Goal: Task Accomplishment & Management: Manage account settings

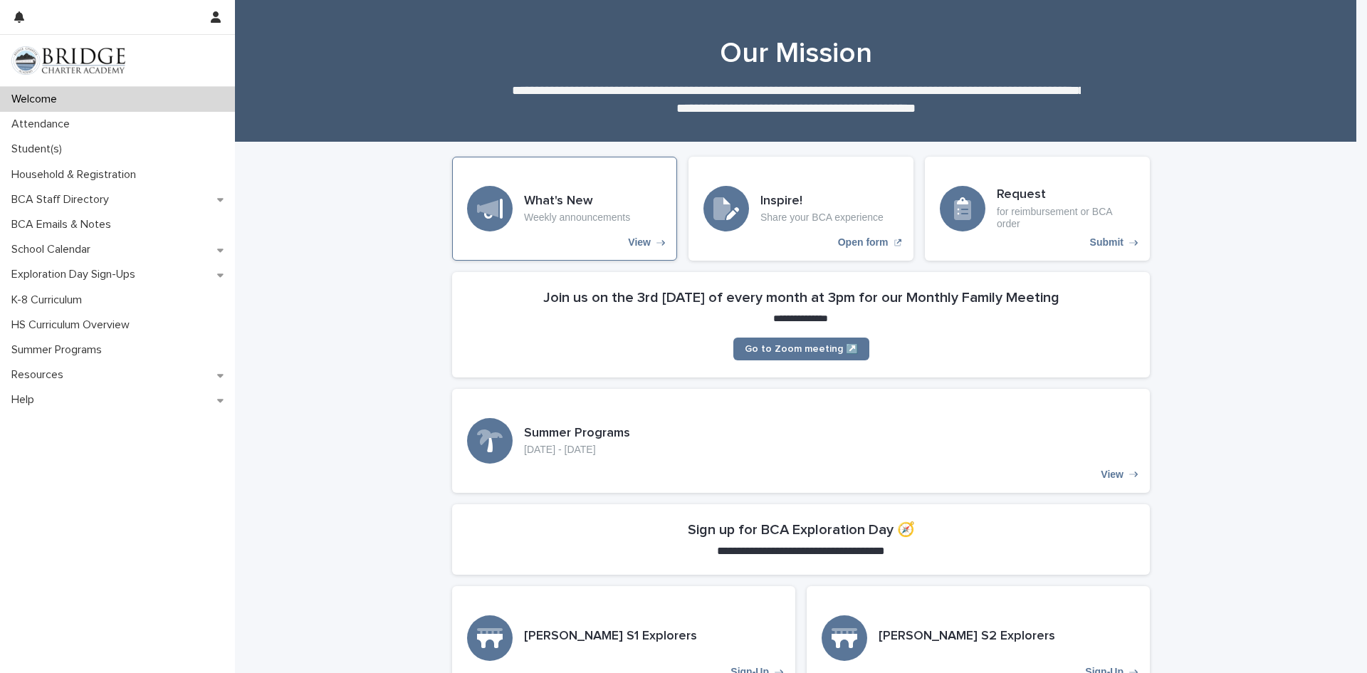
click at [501, 217] on div "View" at bounding box center [490, 209] width 46 height 46
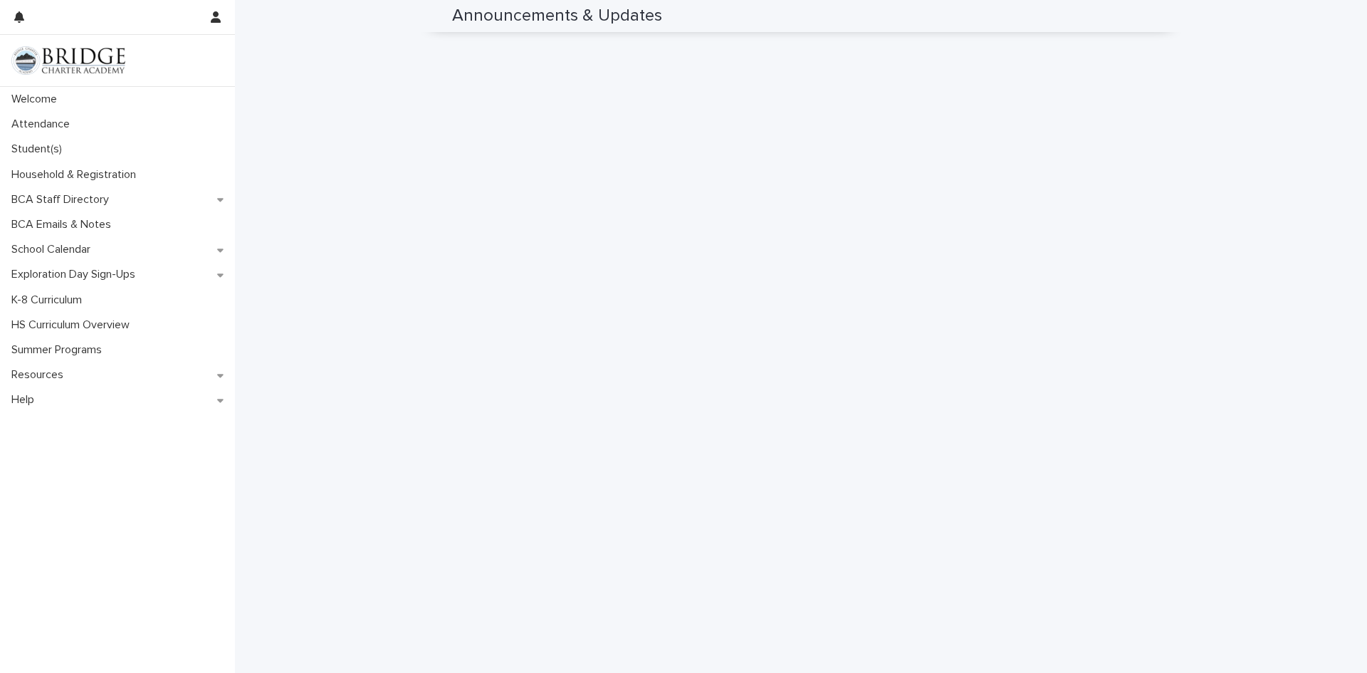
scroll to position [952, 0]
click at [91, 146] on div "Student(s)" at bounding box center [117, 149] width 235 height 25
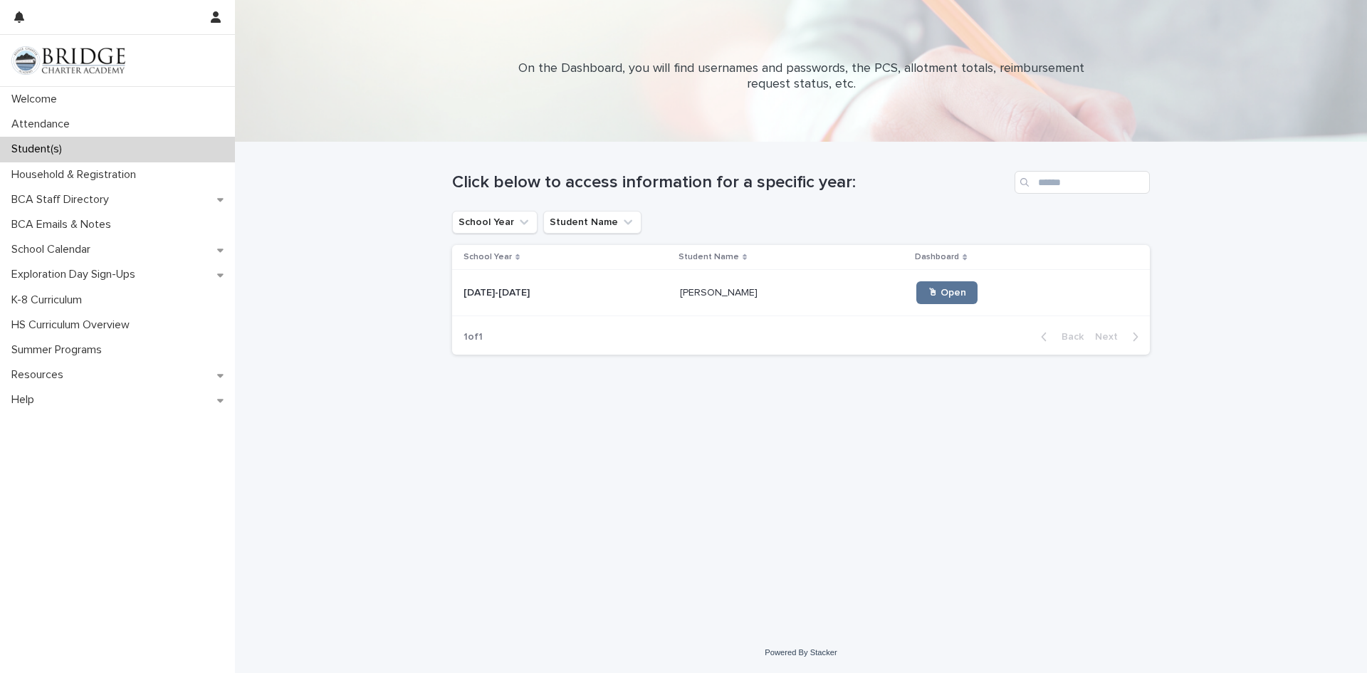
click at [683, 299] on div "[PERSON_NAME] [PERSON_NAME]" at bounding box center [793, 292] width 226 height 23
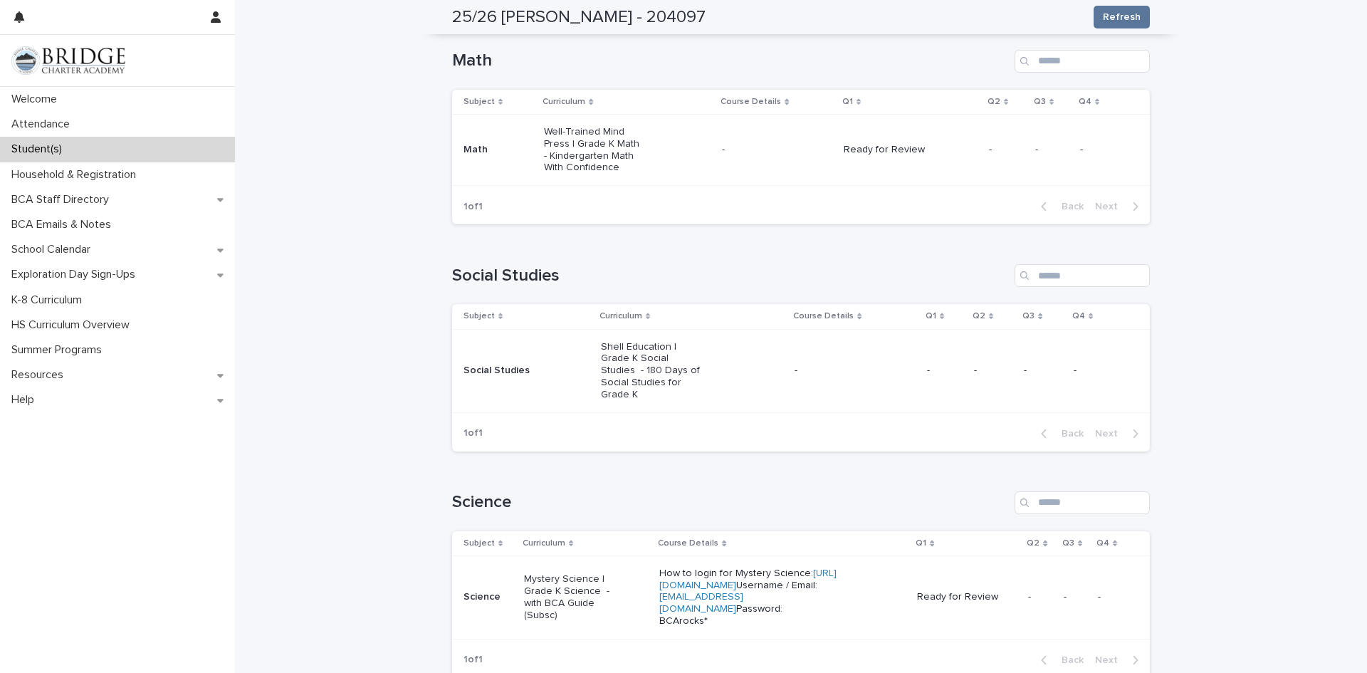
scroll to position [529, 0]
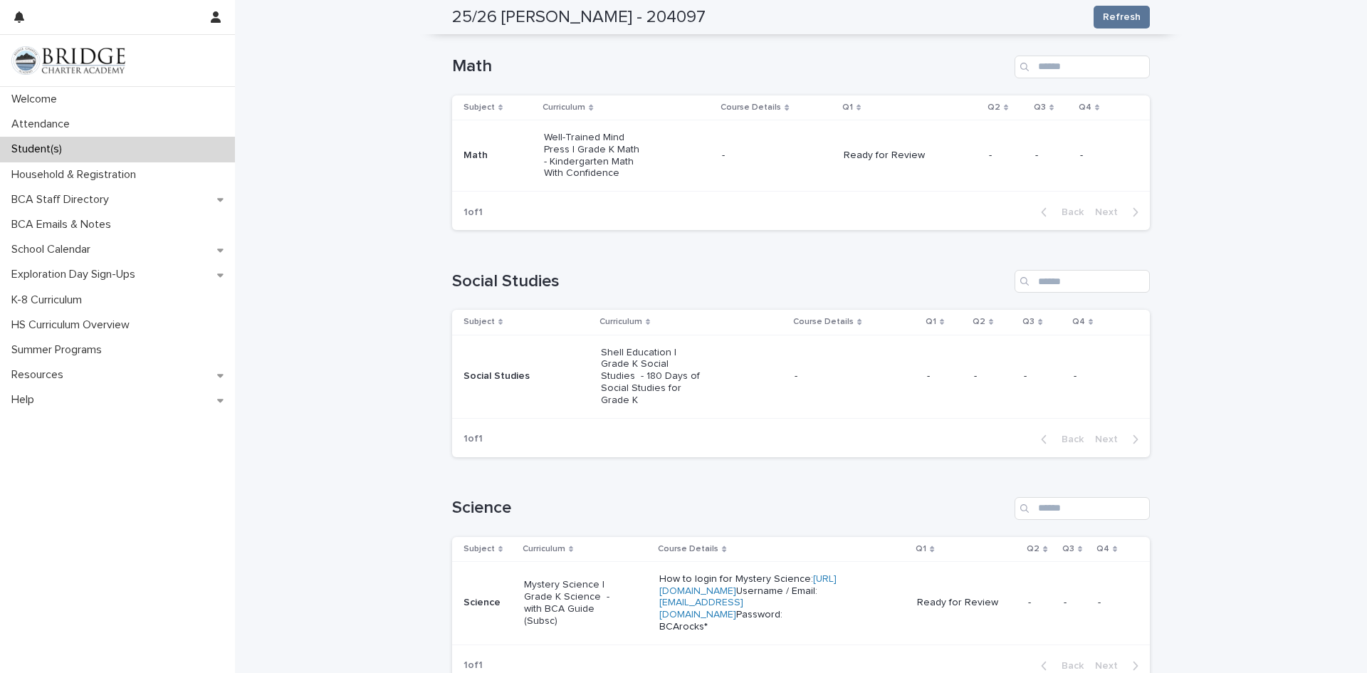
click at [798, 367] on div "-" at bounding box center [855, 374] width 121 height 15
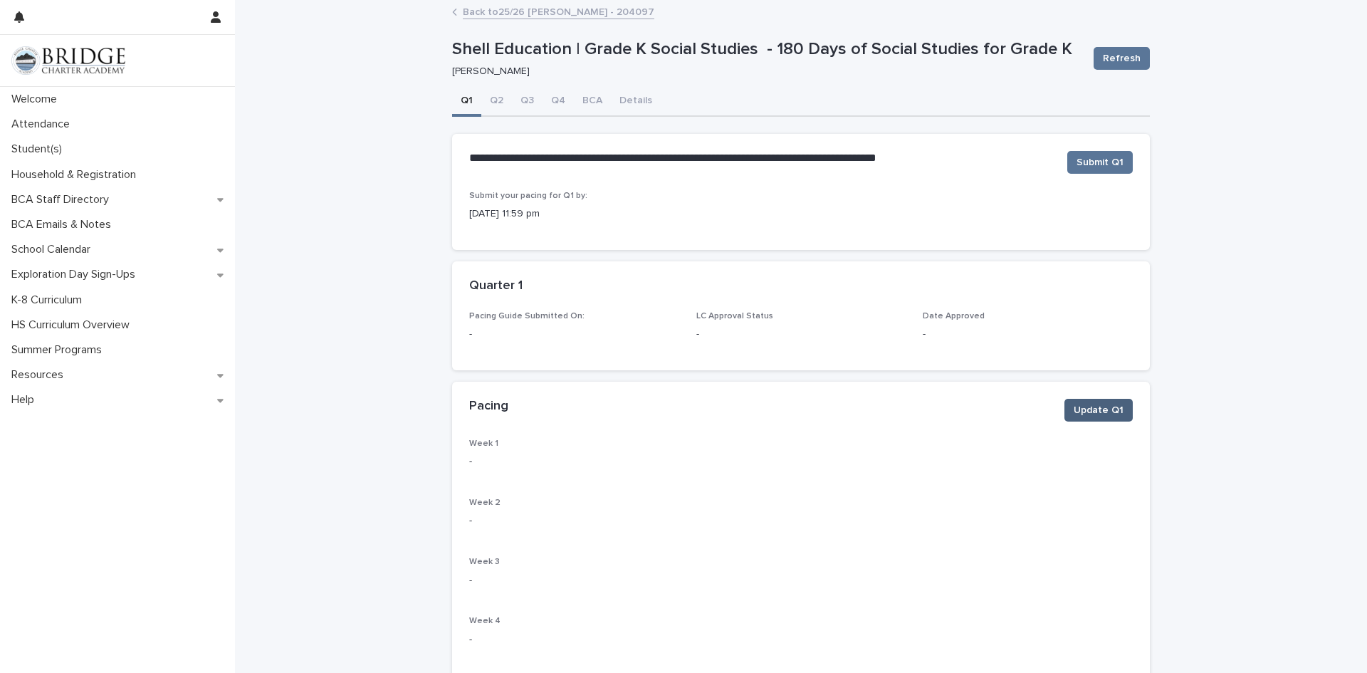
click at [1094, 415] on span "Update Q1" at bounding box center [1099, 410] width 50 height 14
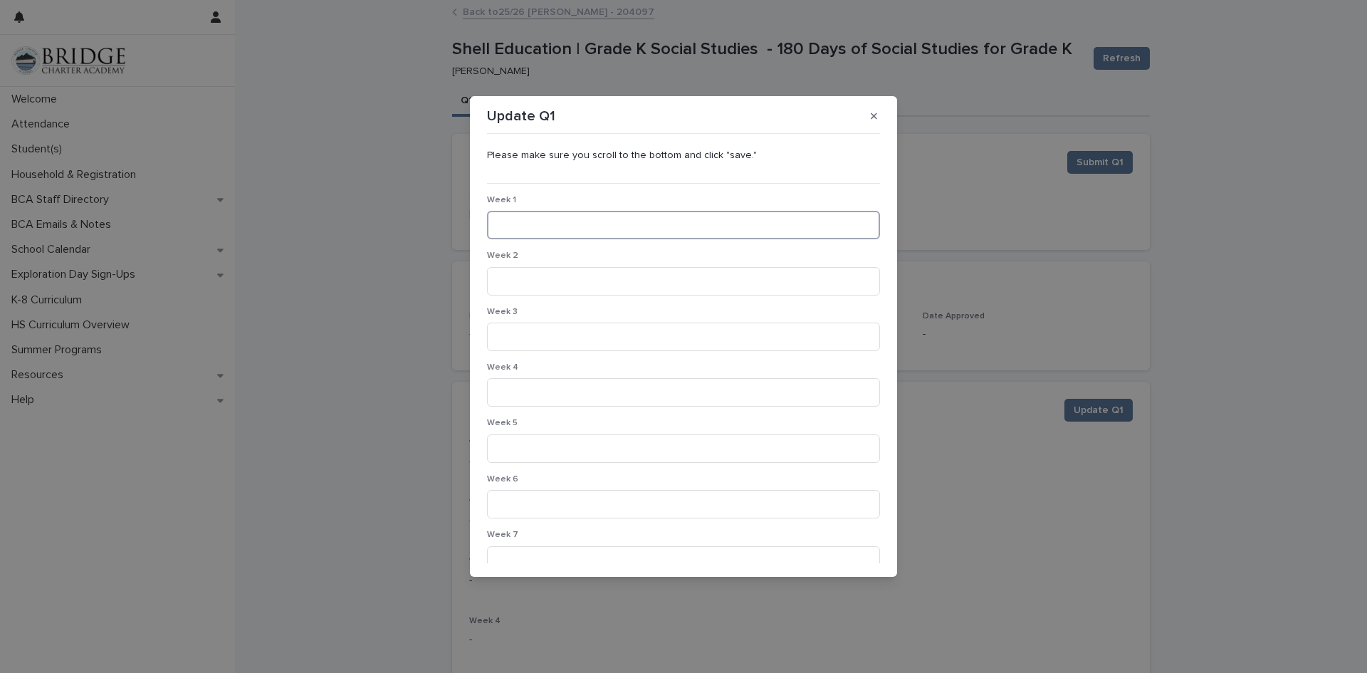
click at [614, 222] on input at bounding box center [683, 225] width 393 height 28
click at [513, 231] on input "**********" at bounding box center [683, 225] width 393 height 28
click at [504, 225] on input "**********" at bounding box center [683, 225] width 393 height 28
click at [580, 228] on input "**********" at bounding box center [683, 225] width 393 height 28
click at [605, 225] on input "**********" at bounding box center [683, 225] width 393 height 28
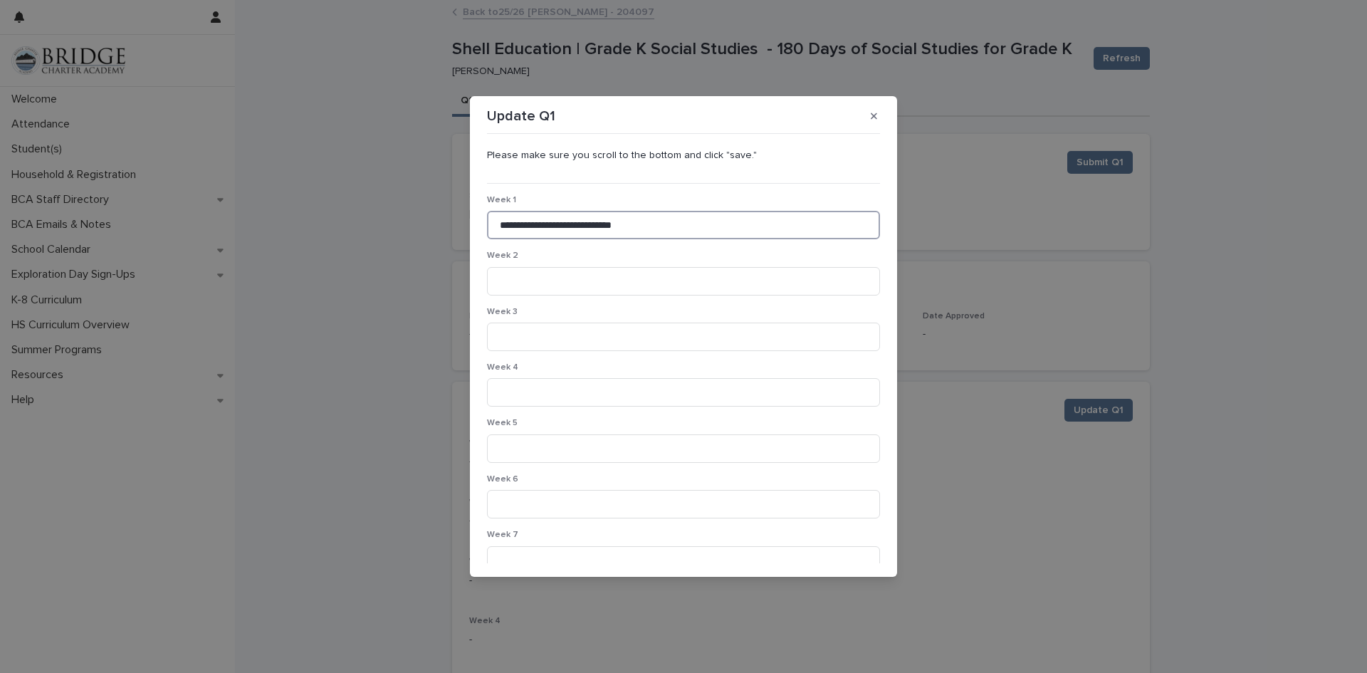
click at [617, 222] on input "**********" at bounding box center [683, 225] width 393 height 28
click at [618, 225] on input "**********" at bounding box center [683, 225] width 393 height 28
click at [648, 221] on input "**********" at bounding box center [683, 225] width 393 height 28
type input "**********"
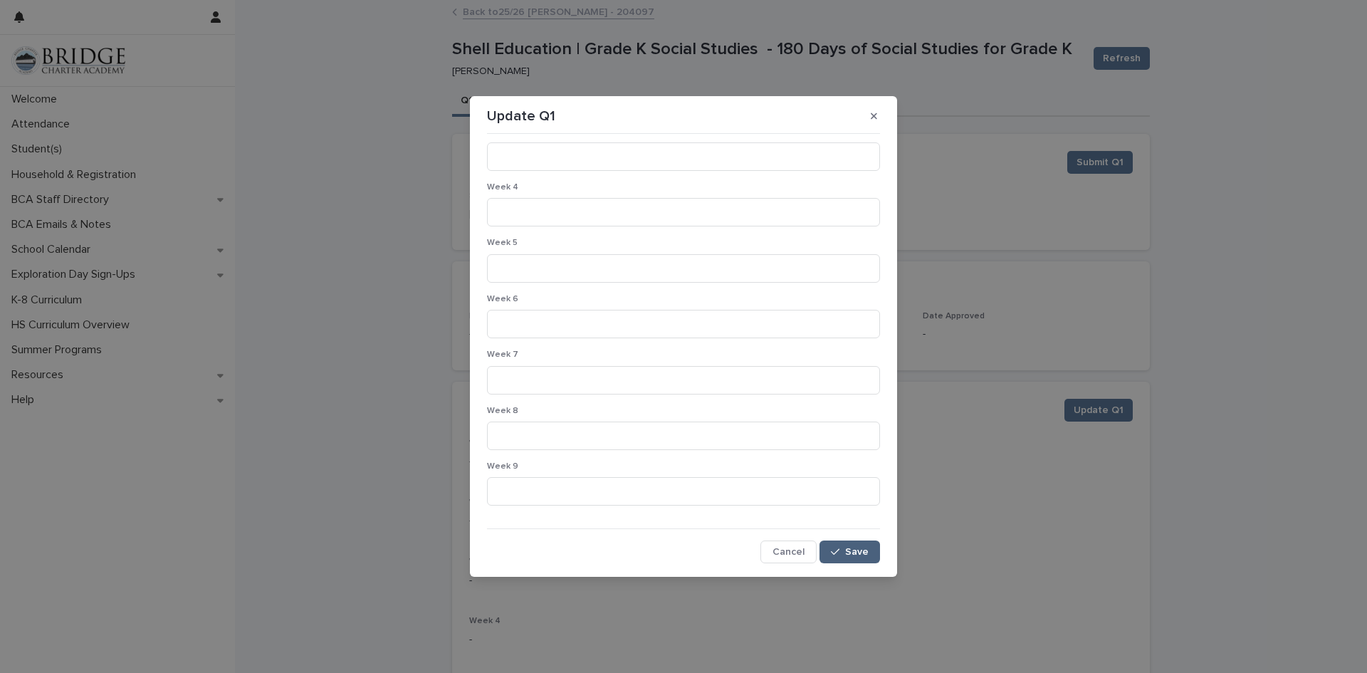
click at [835, 562] on button "Save" at bounding box center [850, 551] width 61 height 23
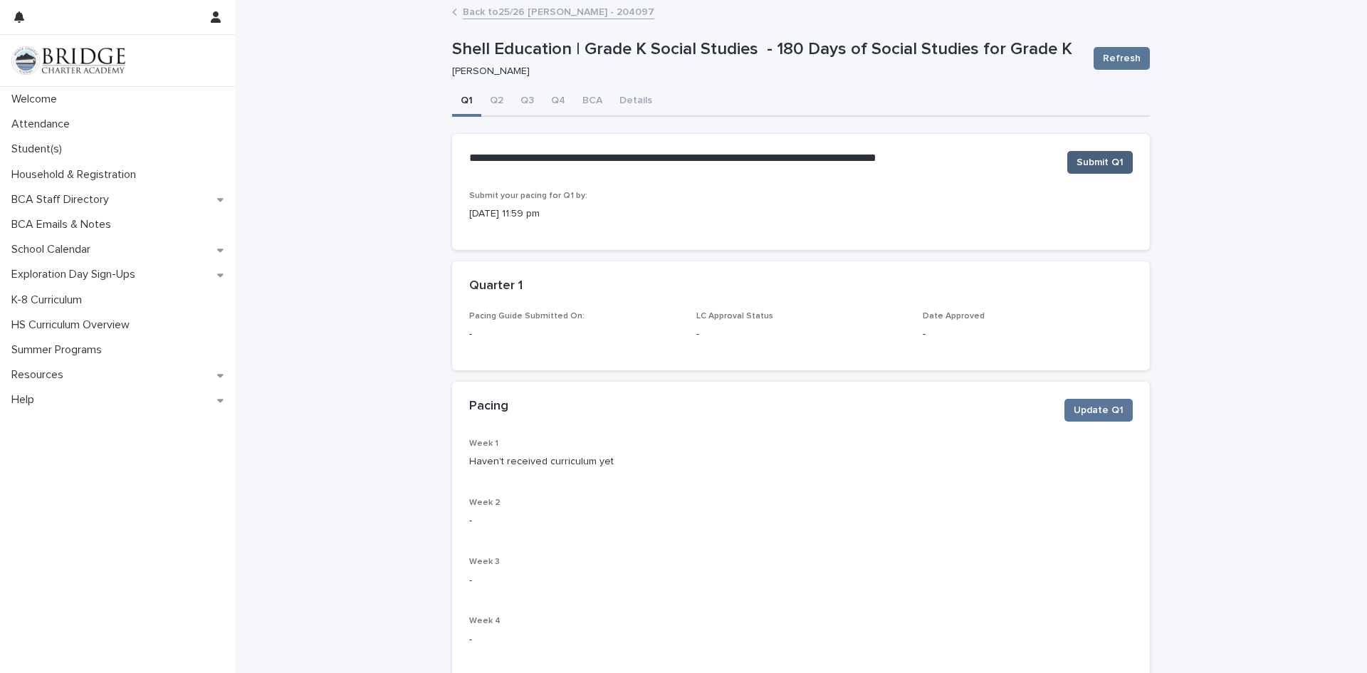
click at [1107, 163] on span "Submit Q1" at bounding box center [1100, 162] width 47 height 14
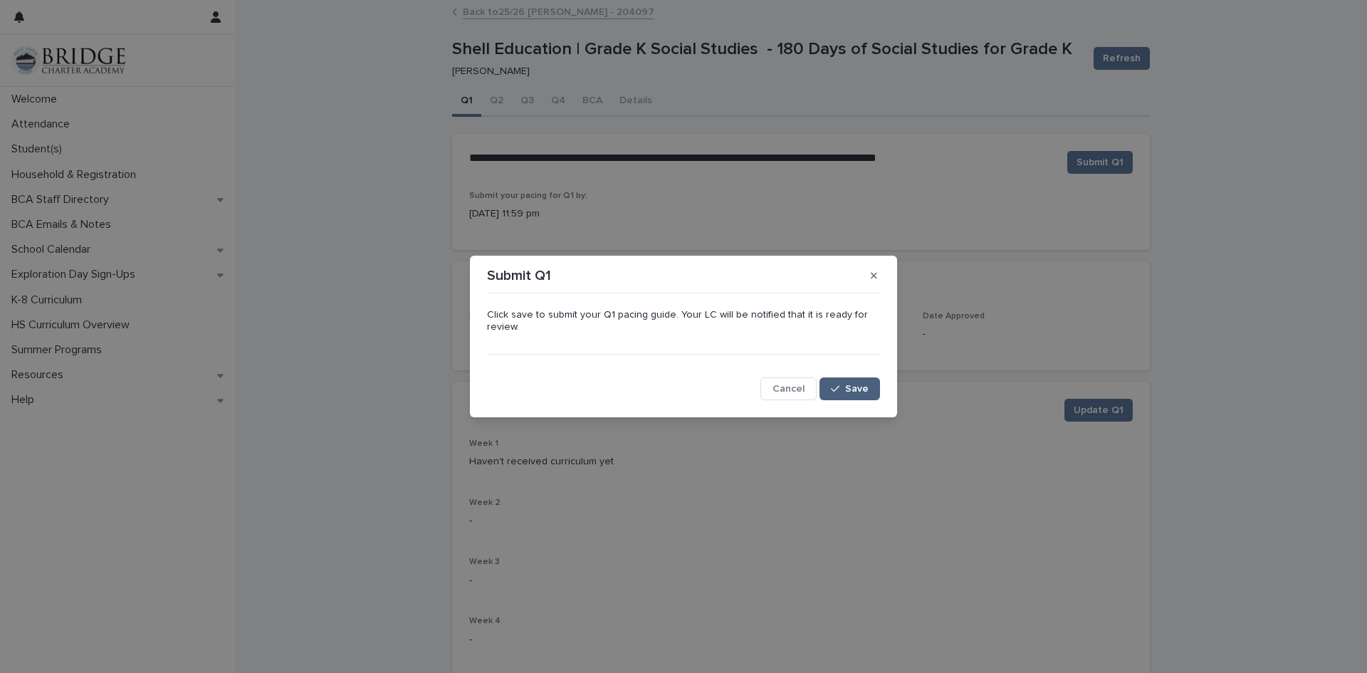
click at [840, 394] on icon "button" at bounding box center [835, 389] width 9 height 10
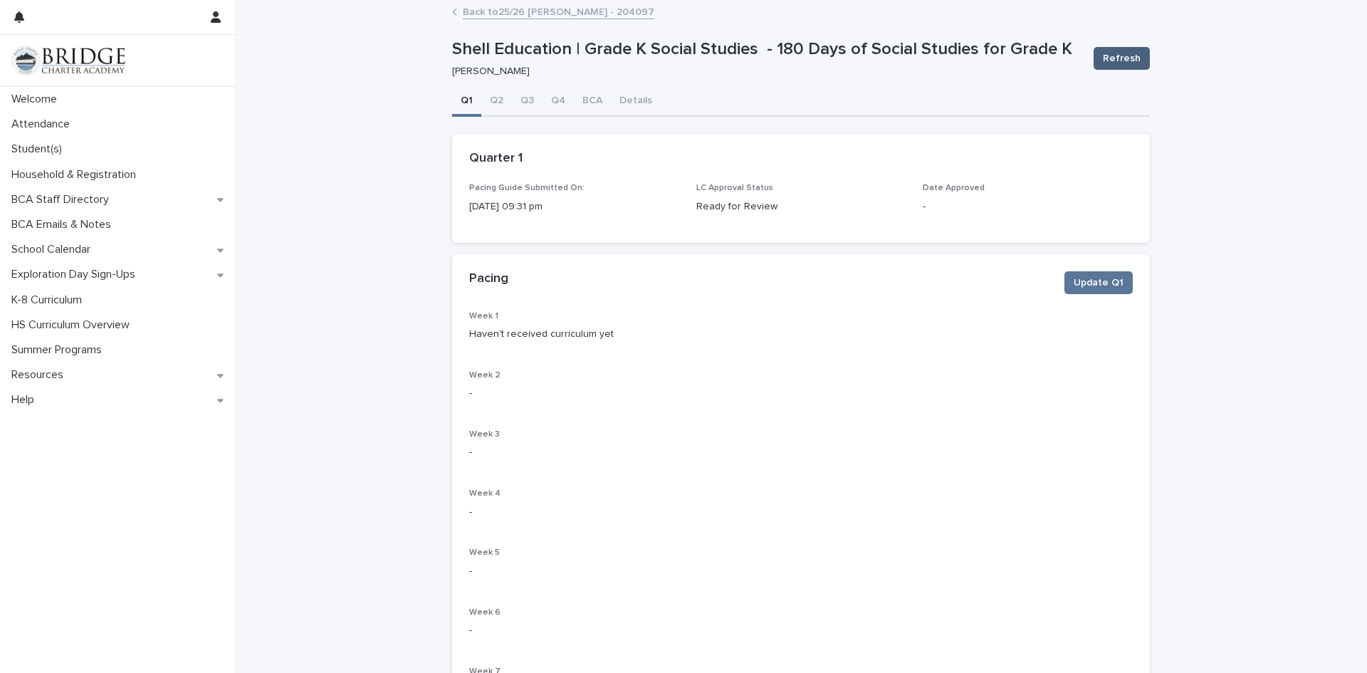
click at [1124, 48] on button "Refresh" at bounding box center [1122, 58] width 56 height 23
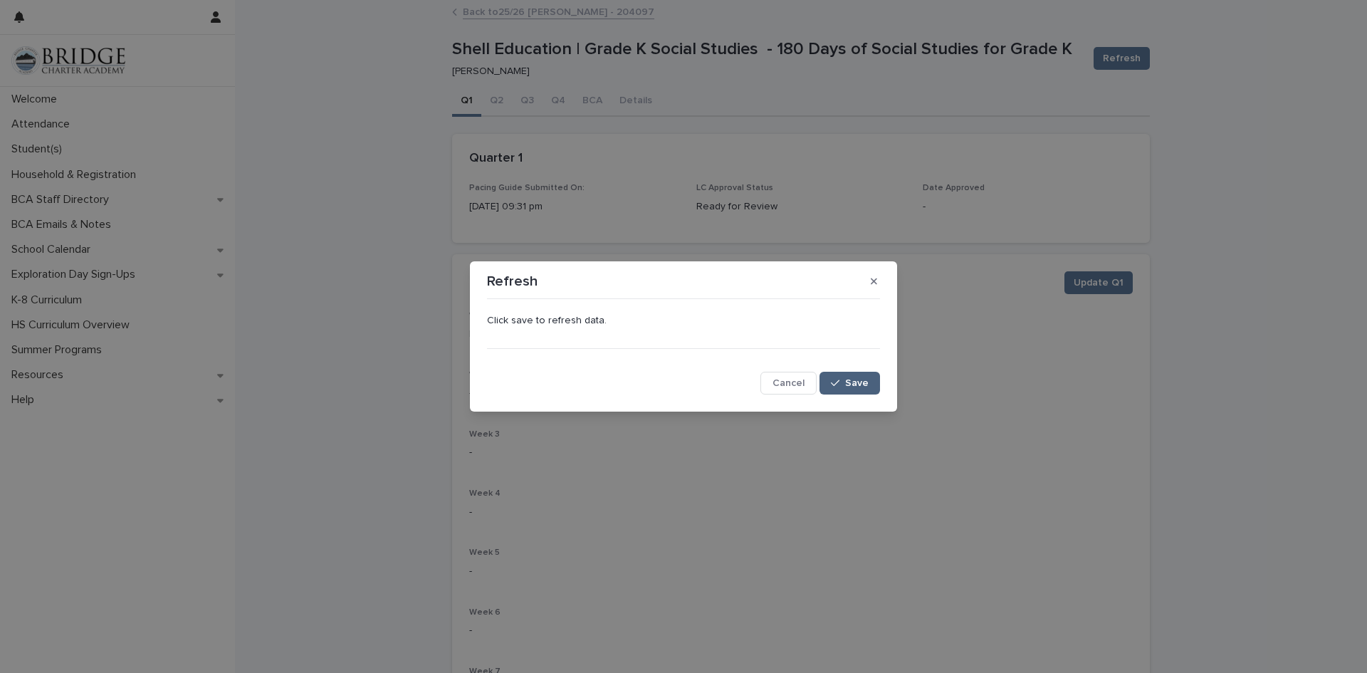
click at [849, 382] on span "Save" at bounding box center [856, 383] width 23 height 10
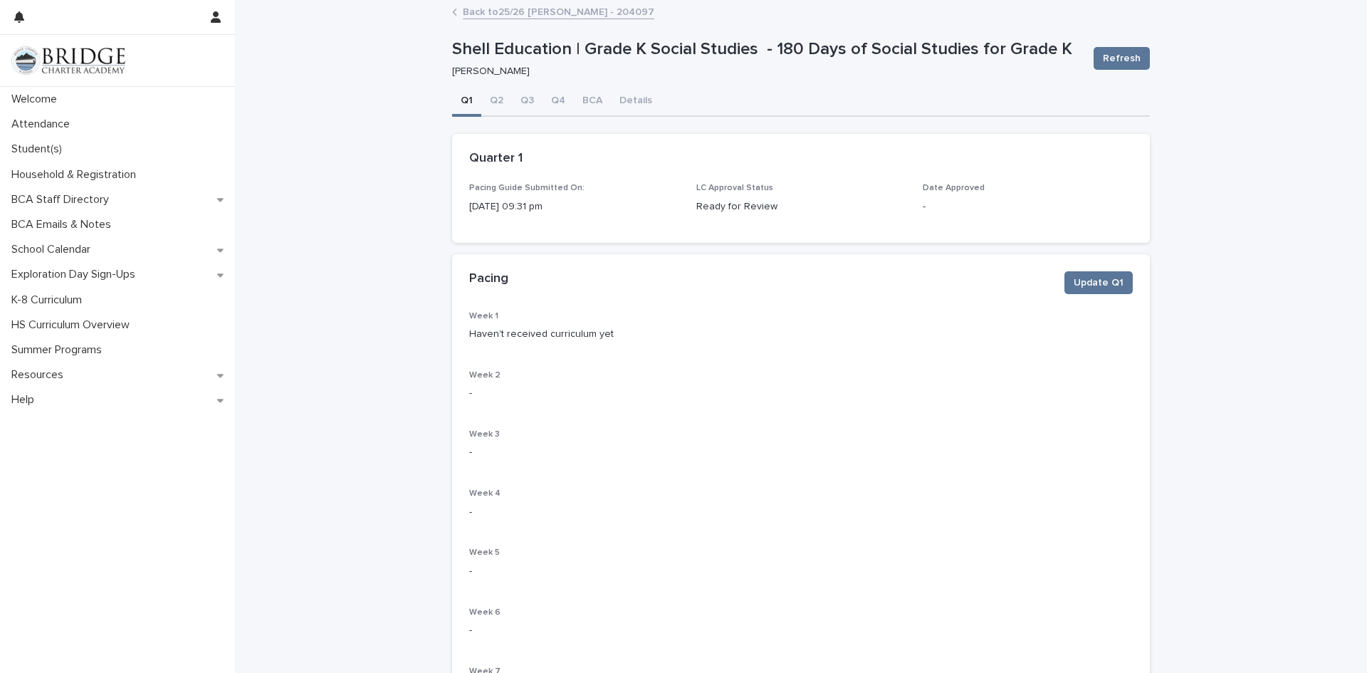
click at [483, 16] on link "Back to 25/26 [PERSON_NAME] - 204097" at bounding box center [559, 11] width 192 height 16
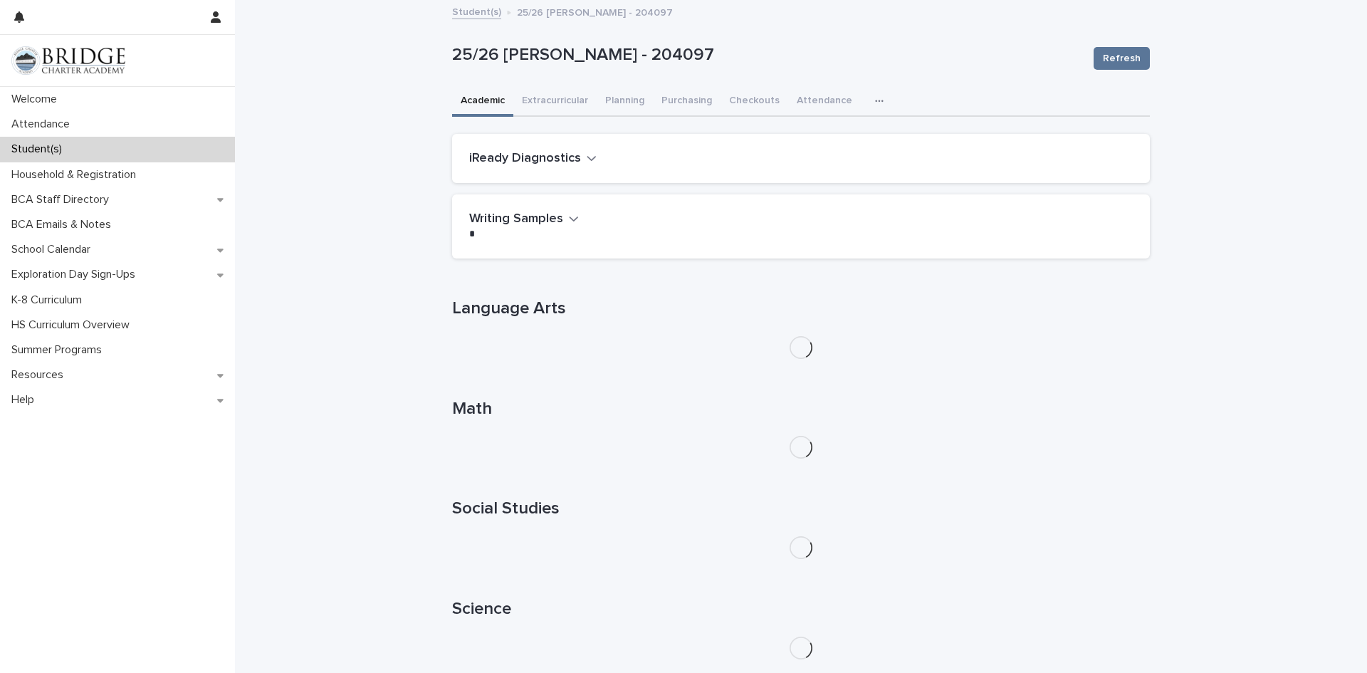
click at [573, 162] on h2 "iReady Diagnostics" at bounding box center [525, 159] width 112 height 16
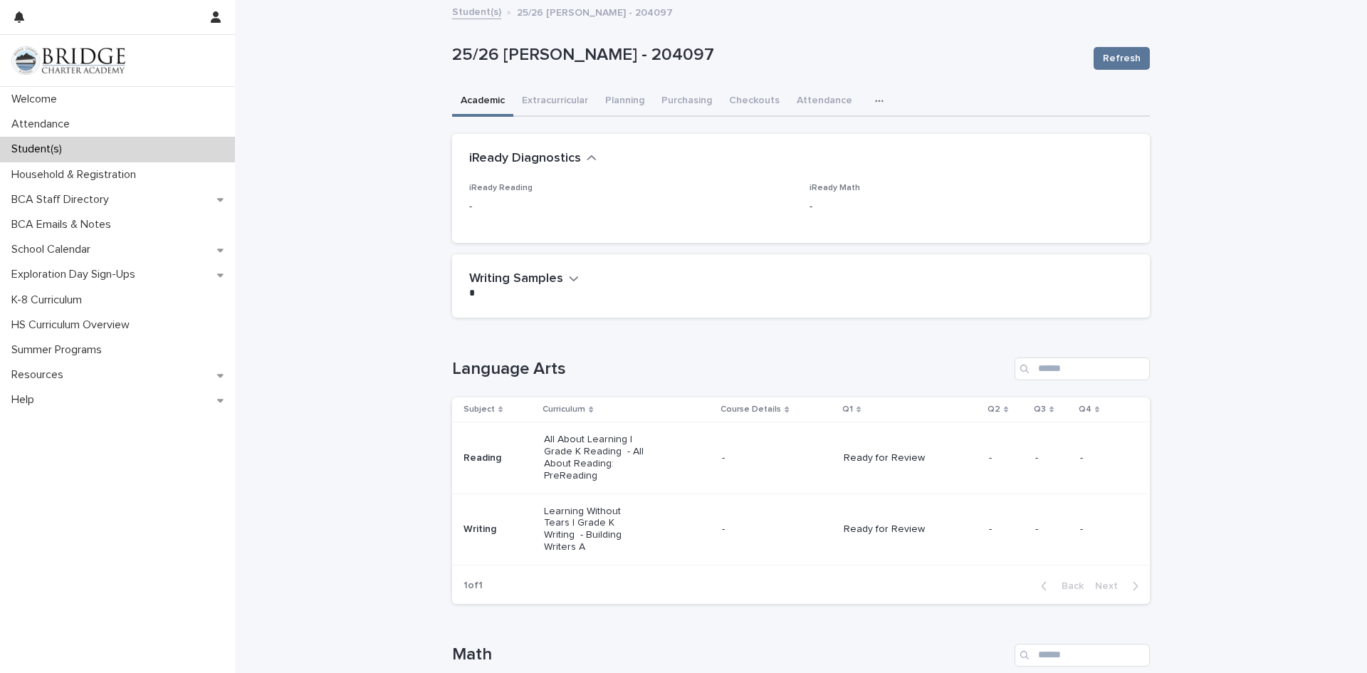
click at [549, 276] on h2 "Writing Samples" at bounding box center [516, 279] width 94 height 16
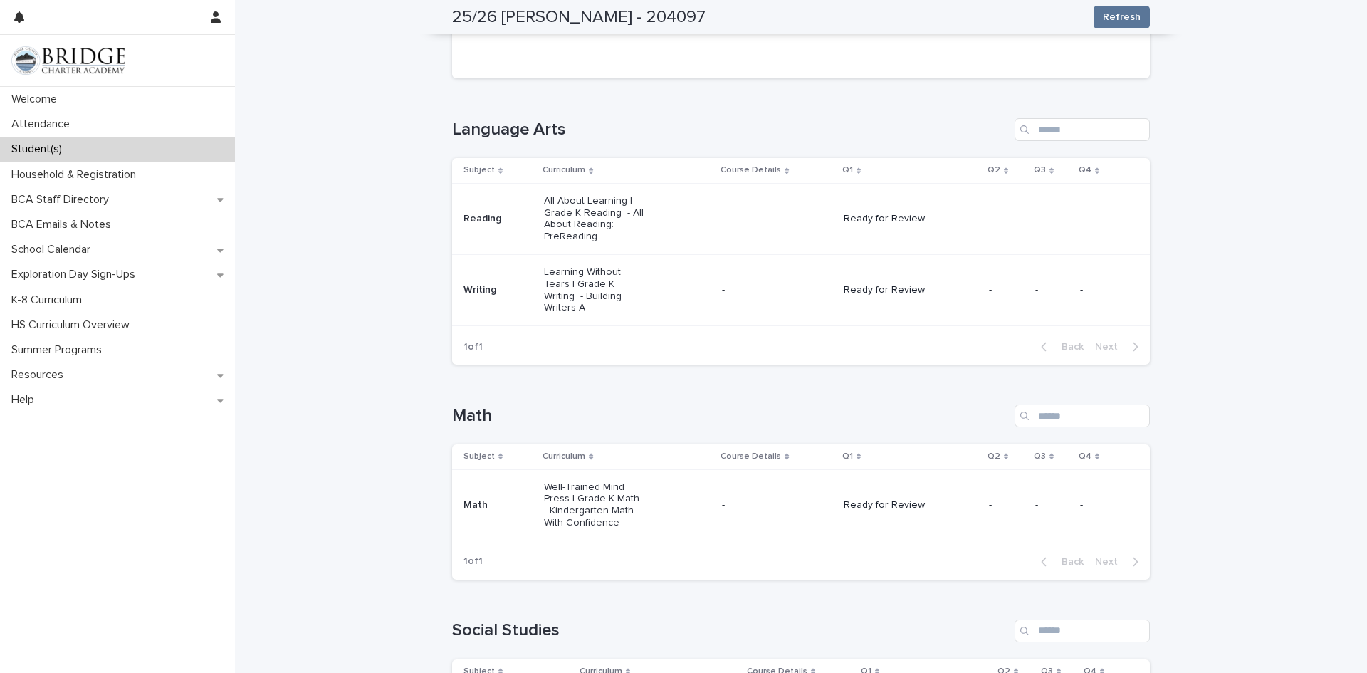
scroll to position [380, 0]
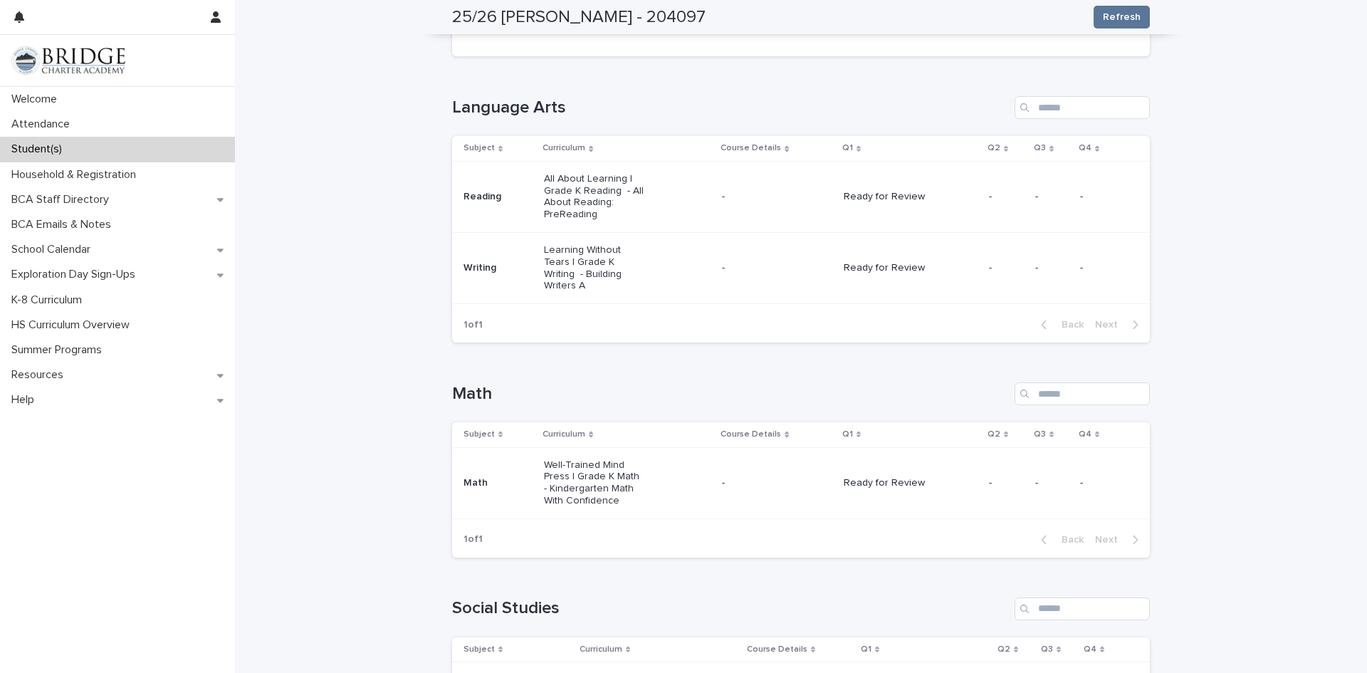
click at [885, 177] on td "Ready for Review" at bounding box center [910, 196] width 145 height 71
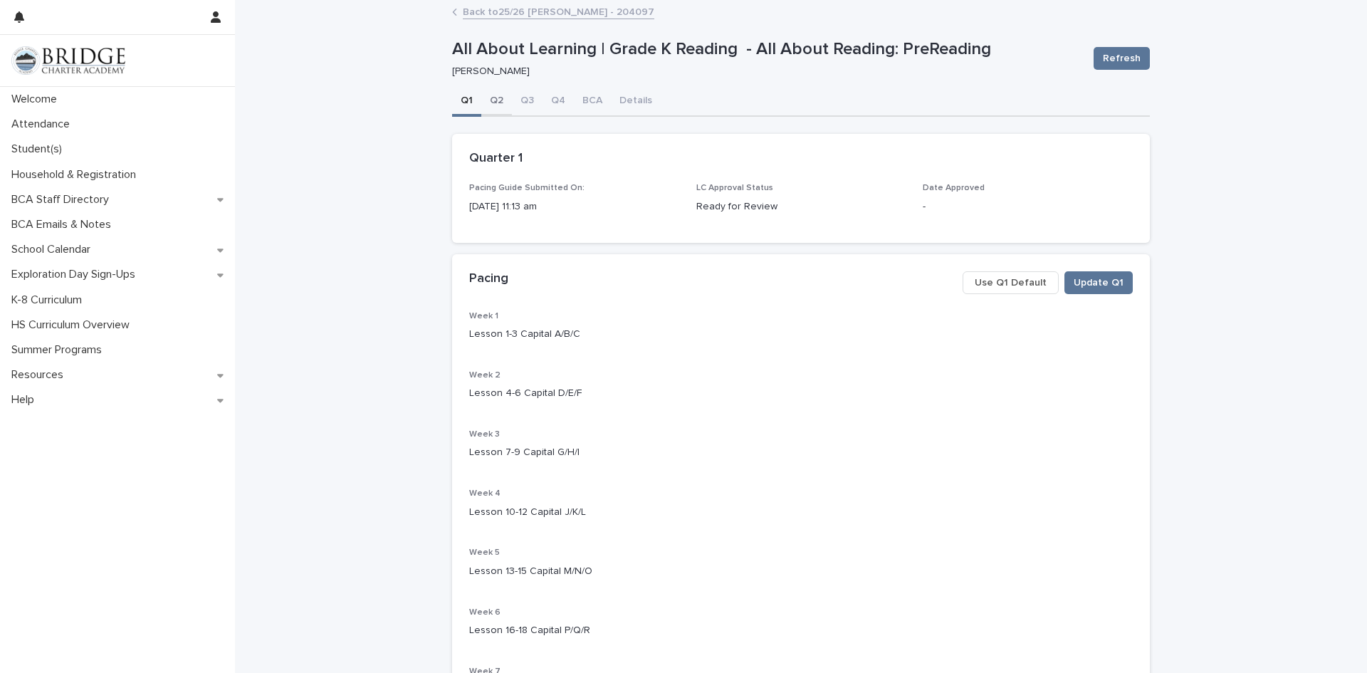
click at [486, 108] on button "Q2" at bounding box center [496, 102] width 31 height 30
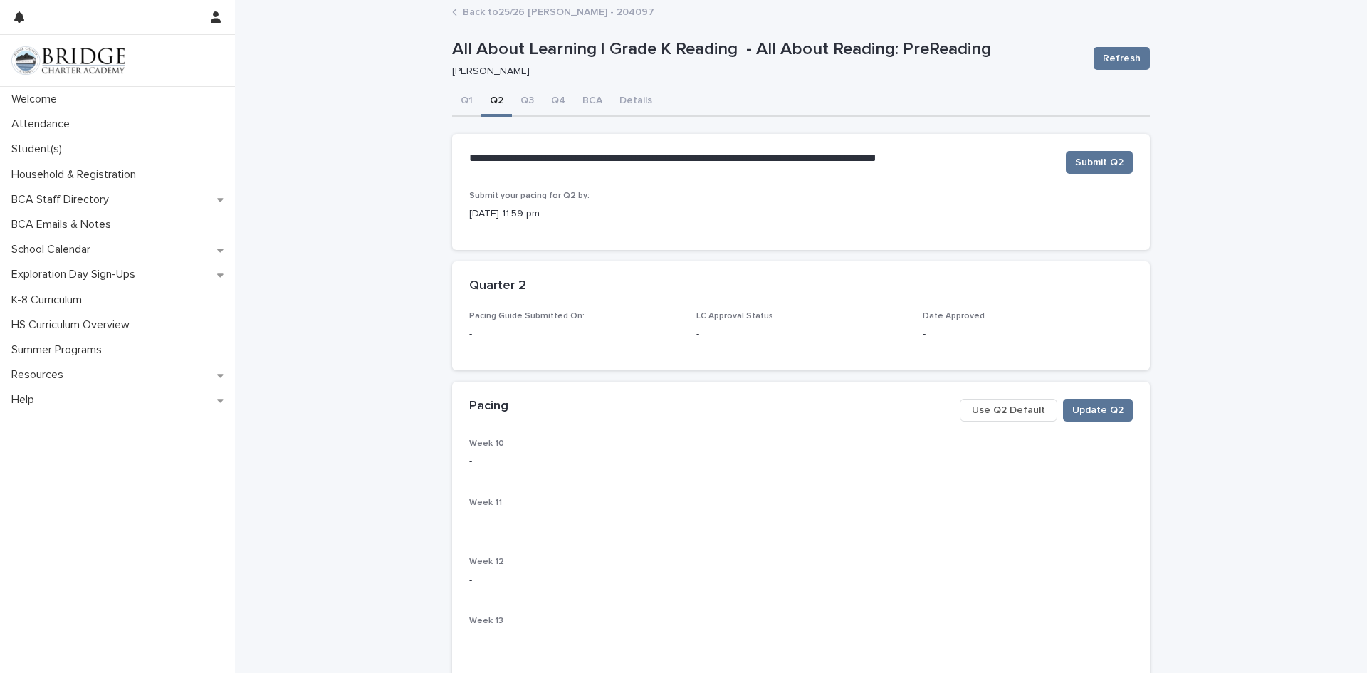
click at [1010, 417] on button "Use Q2 Default" at bounding box center [1009, 410] width 98 height 23
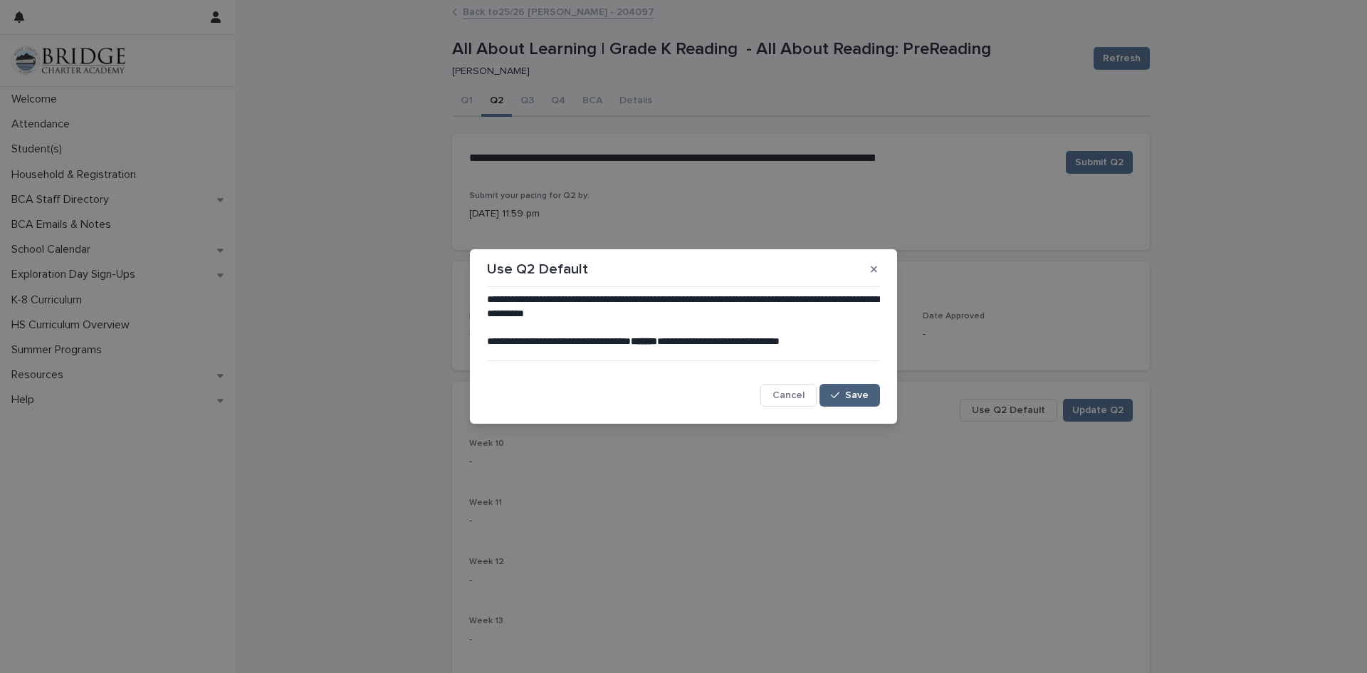
click at [850, 394] on span "Save" at bounding box center [856, 395] width 23 height 10
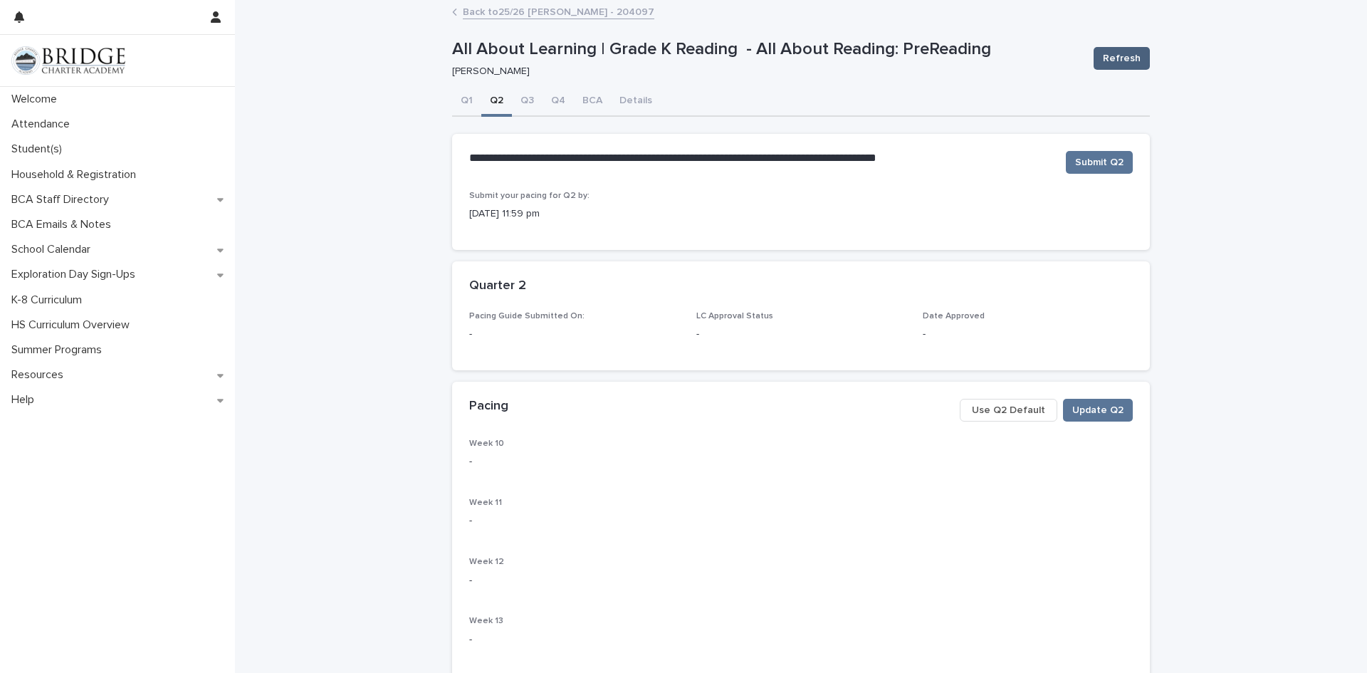
click at [1111, 58] on span "Refresh" at bounding box center [1122, 58] width 38 height 14
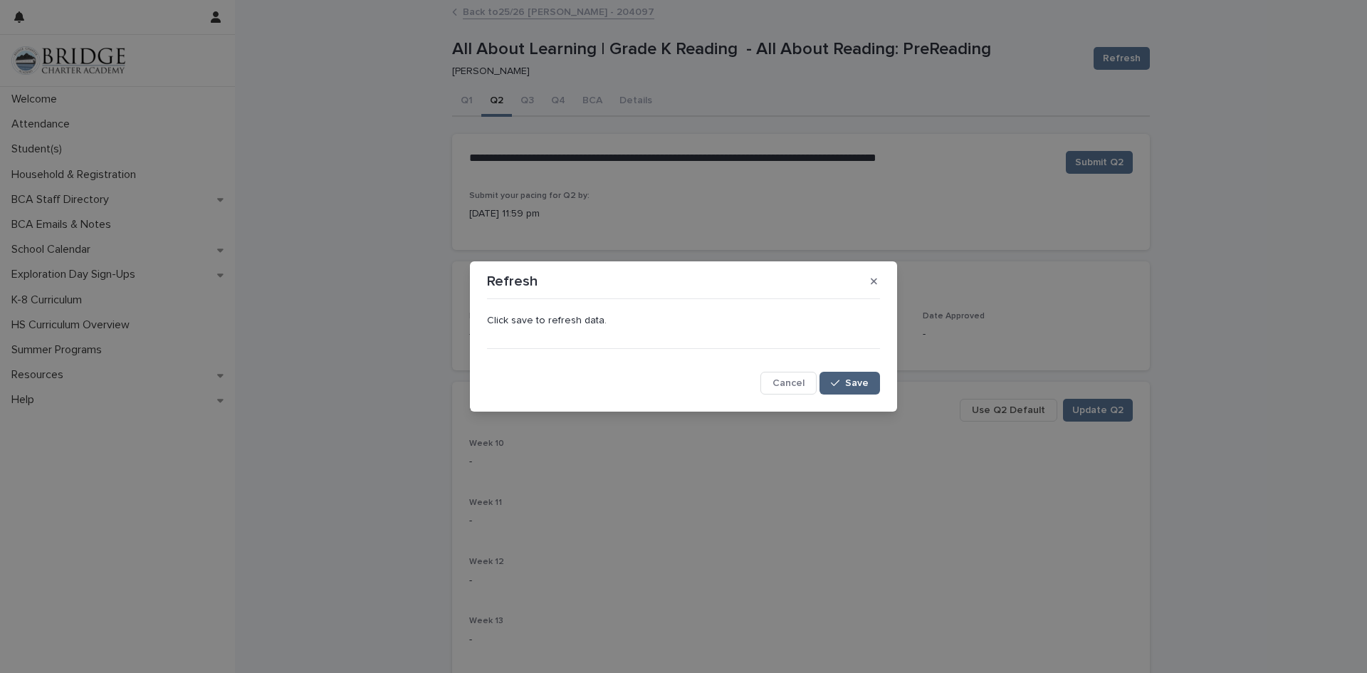
click at [866, 373] on button "Save" at bounding box center [850, 383] width 61 height 23
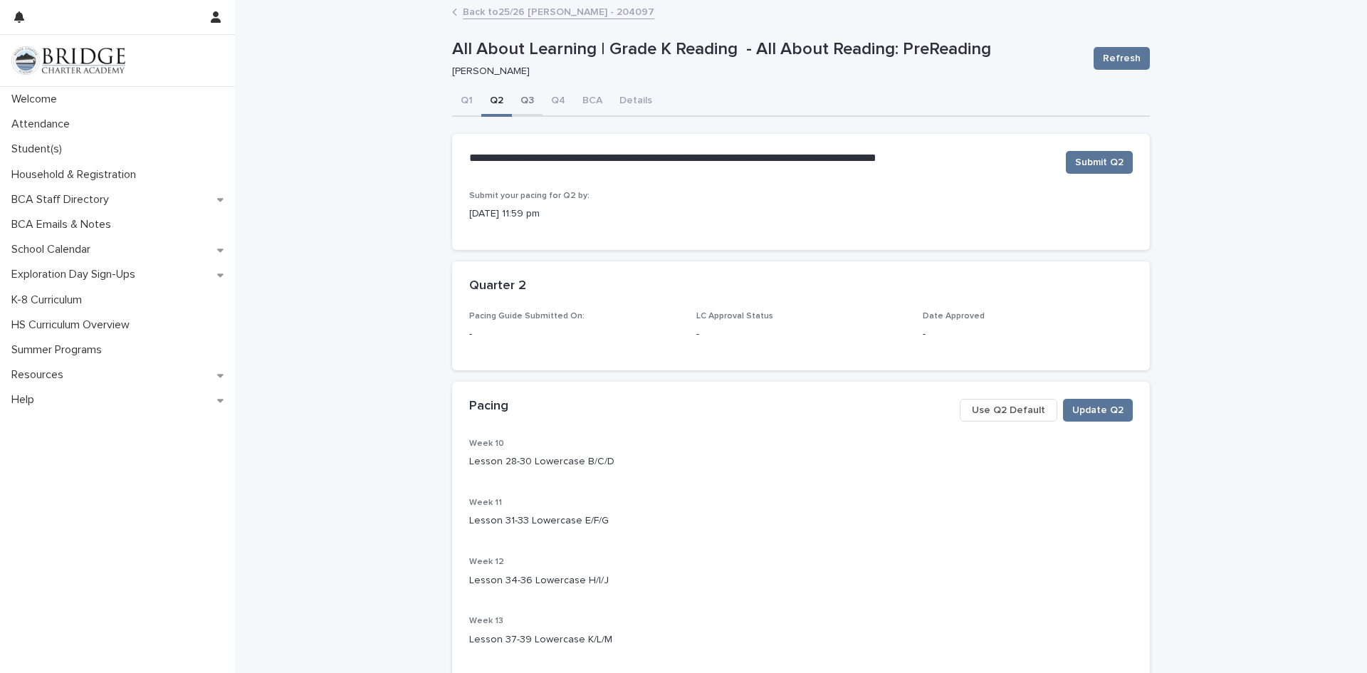
click at [522, 100] on button "Q3" at bounding box center [527, 102] width 31 height 30
click at [1030, 413] on span "Use Q3 Default" at bounding box center [1008, 410] width 73 height 14
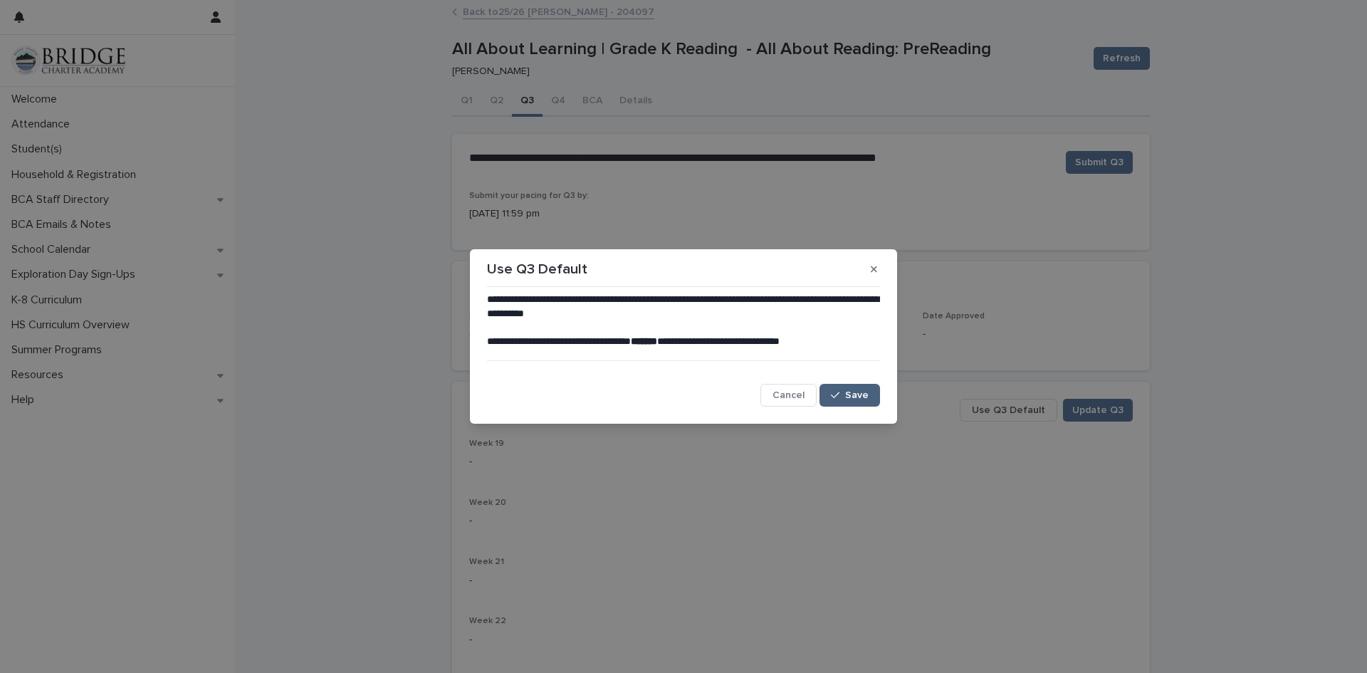
click at [859, 395] on span "Save" at bounding box center [856, 395] width 23 height 10
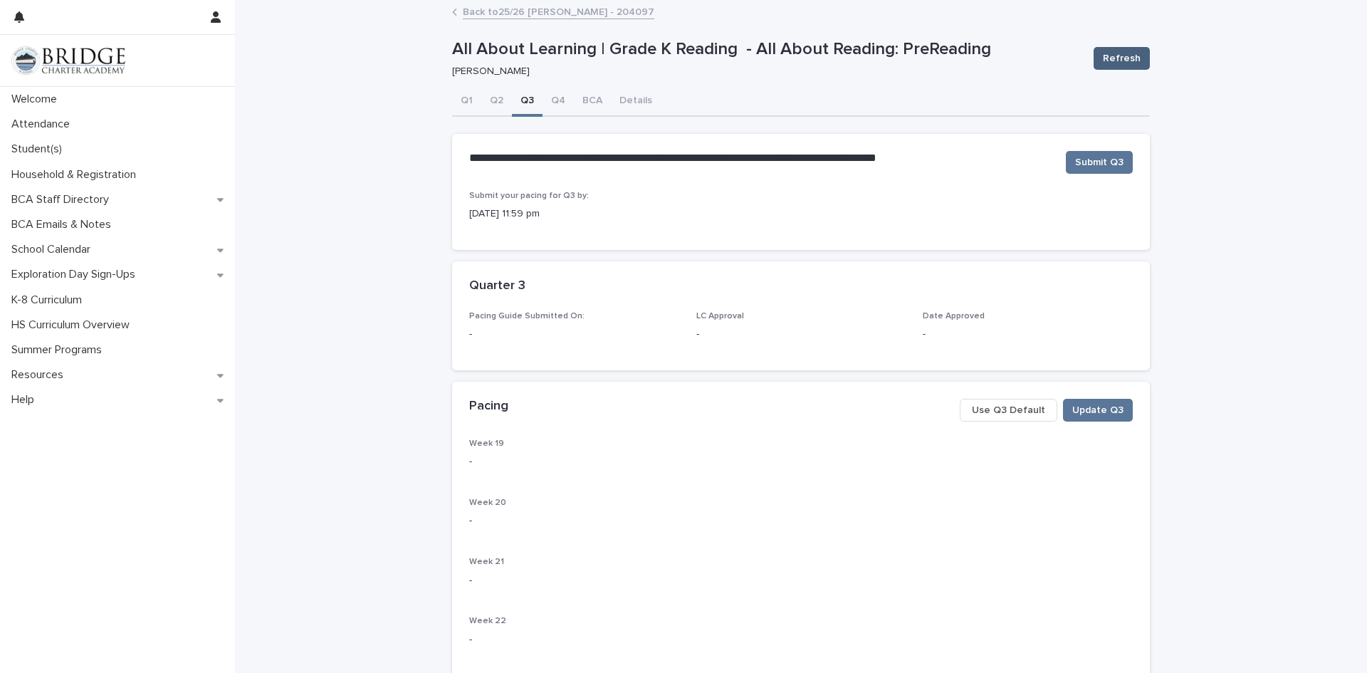
click at [1112, 56] on span "Refresh" at bounding box center [1122, 58] width 38 height 14
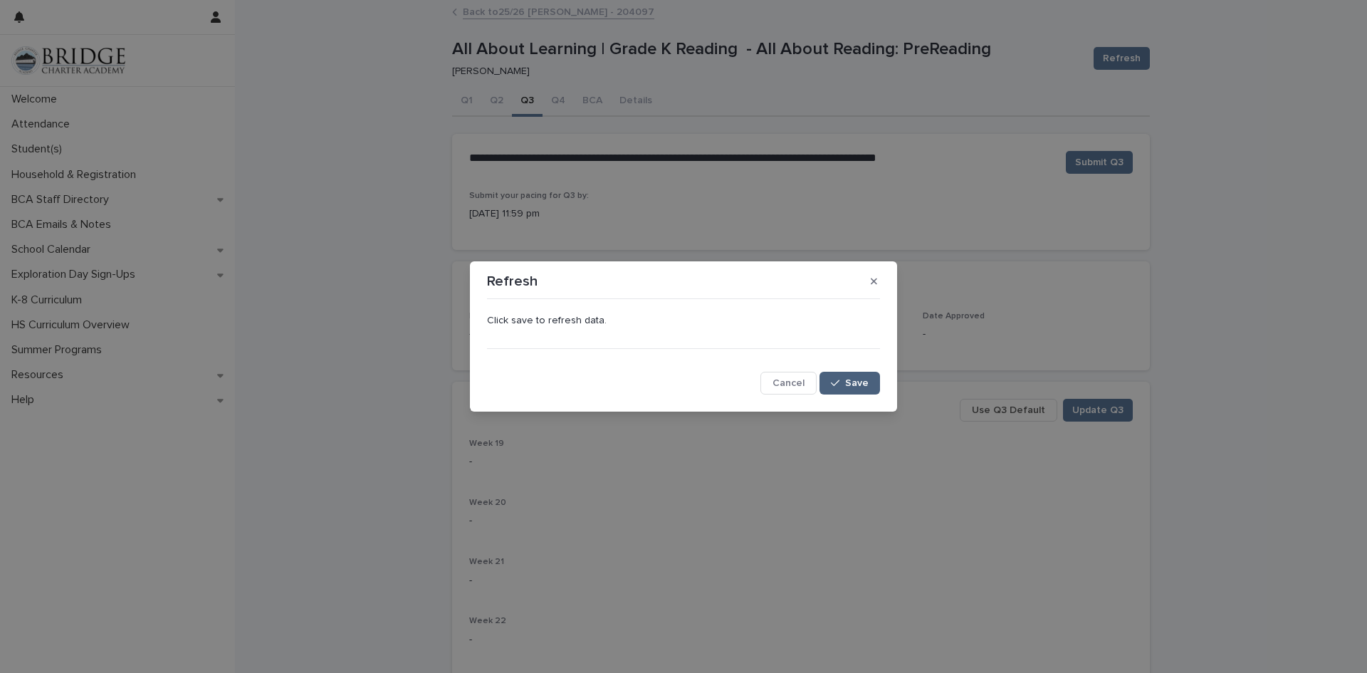
click at [844, 390] on button "Save" at bounding box center [850, 383] width 61 height 23
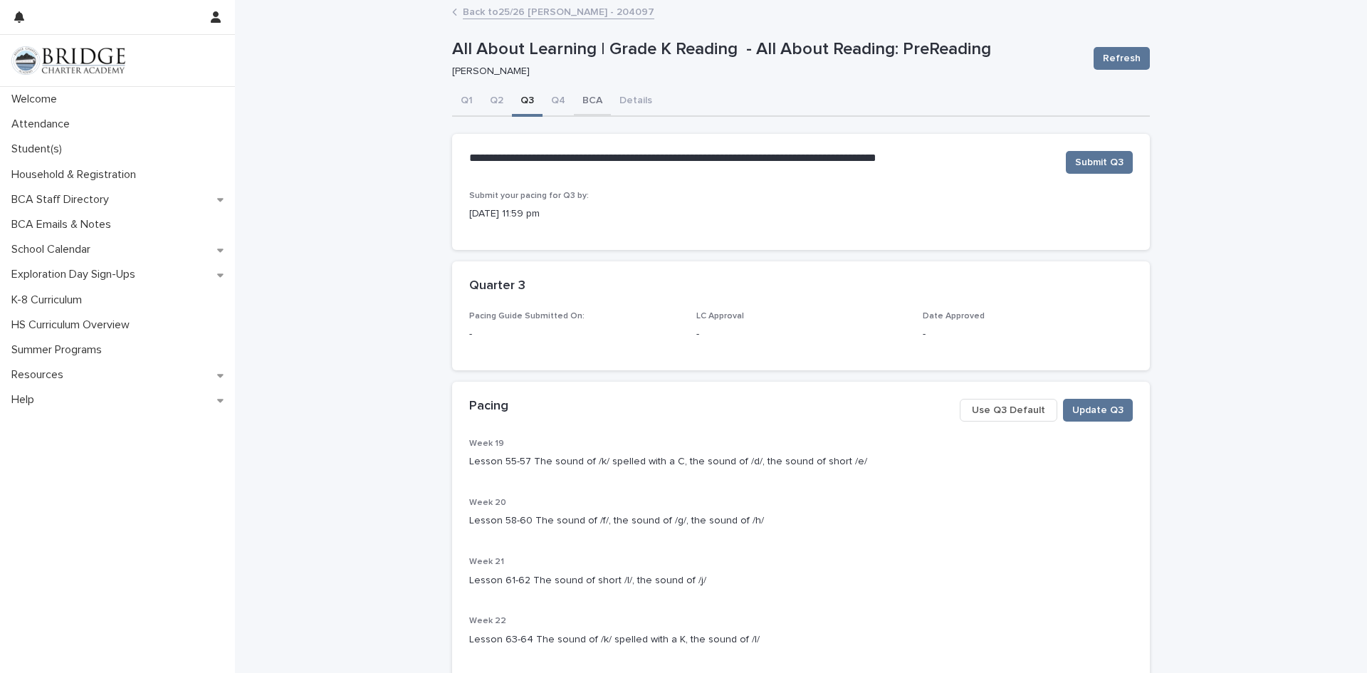
click at [582, 108] on button "BCA" at bounding box center [592, 102] width 37 height 30
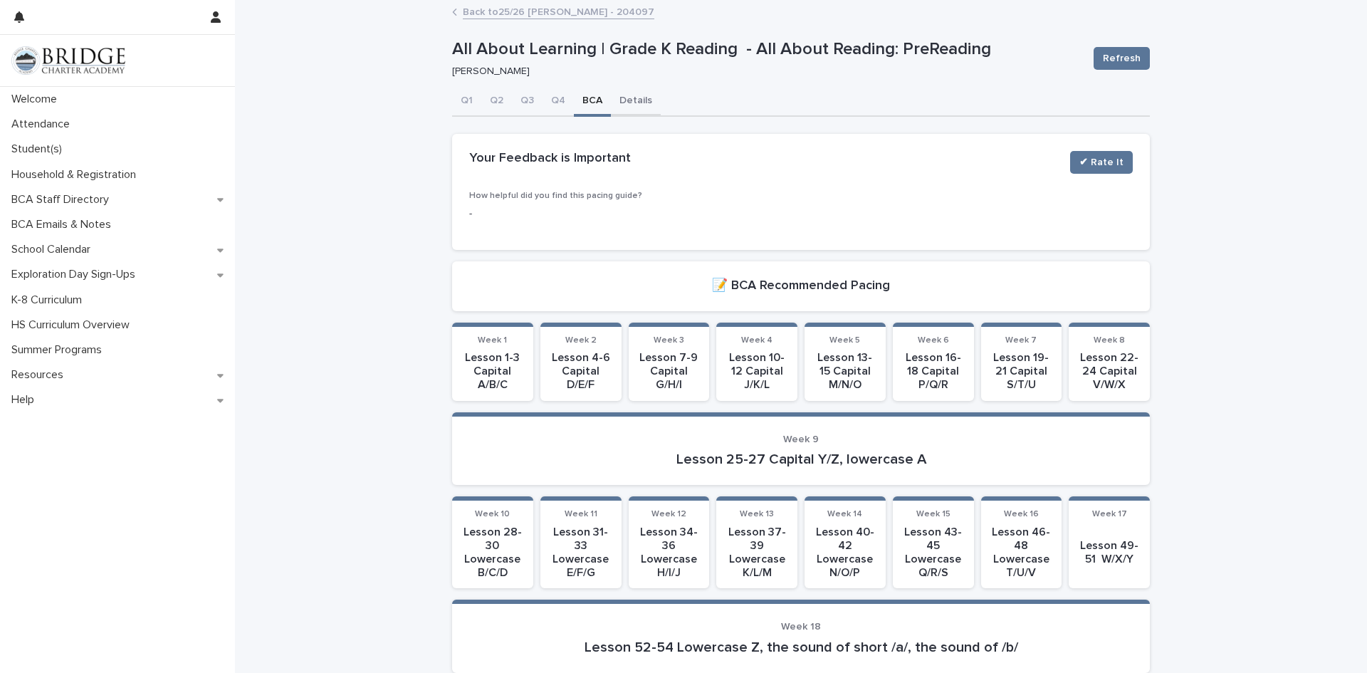
click at [632, 103] on button "Details" at bounding box center [636, 102] width 50 height 30
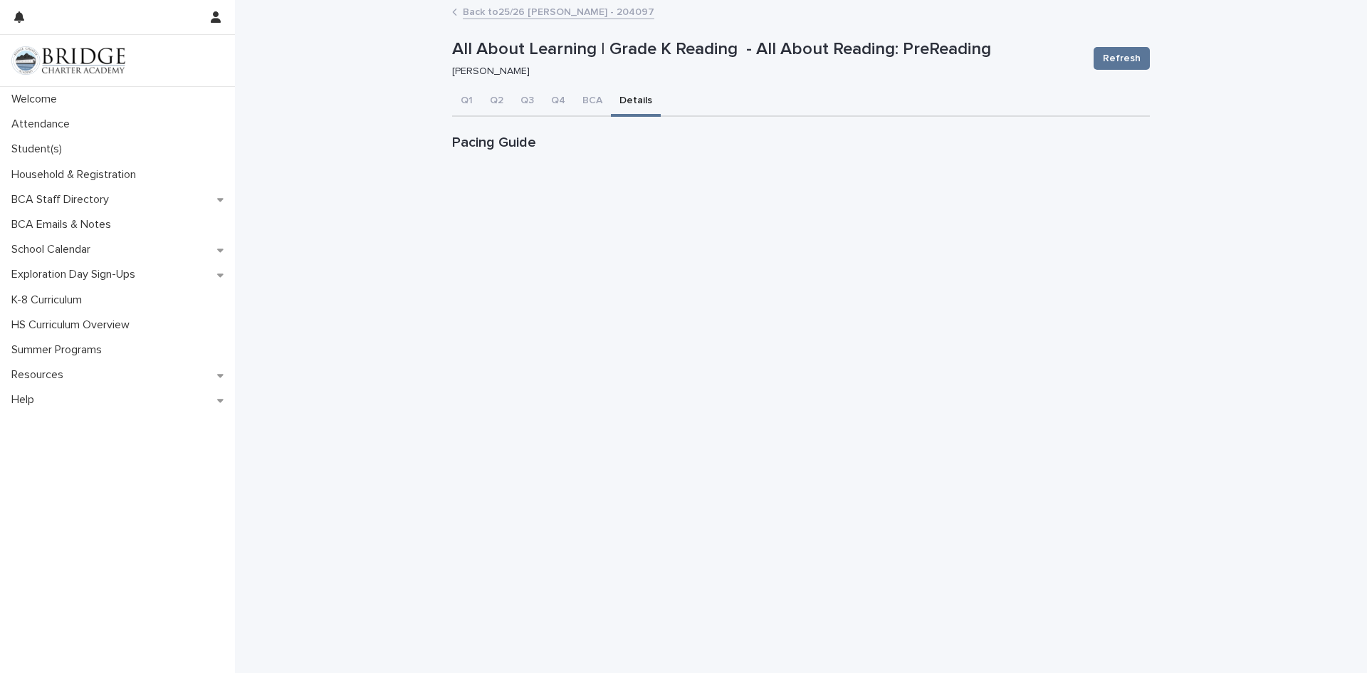
click at [467, 11] on link "Back to 25/26 [PERSON_NAME] - 204097" at bounding box center [559, 11] width 192 height 16
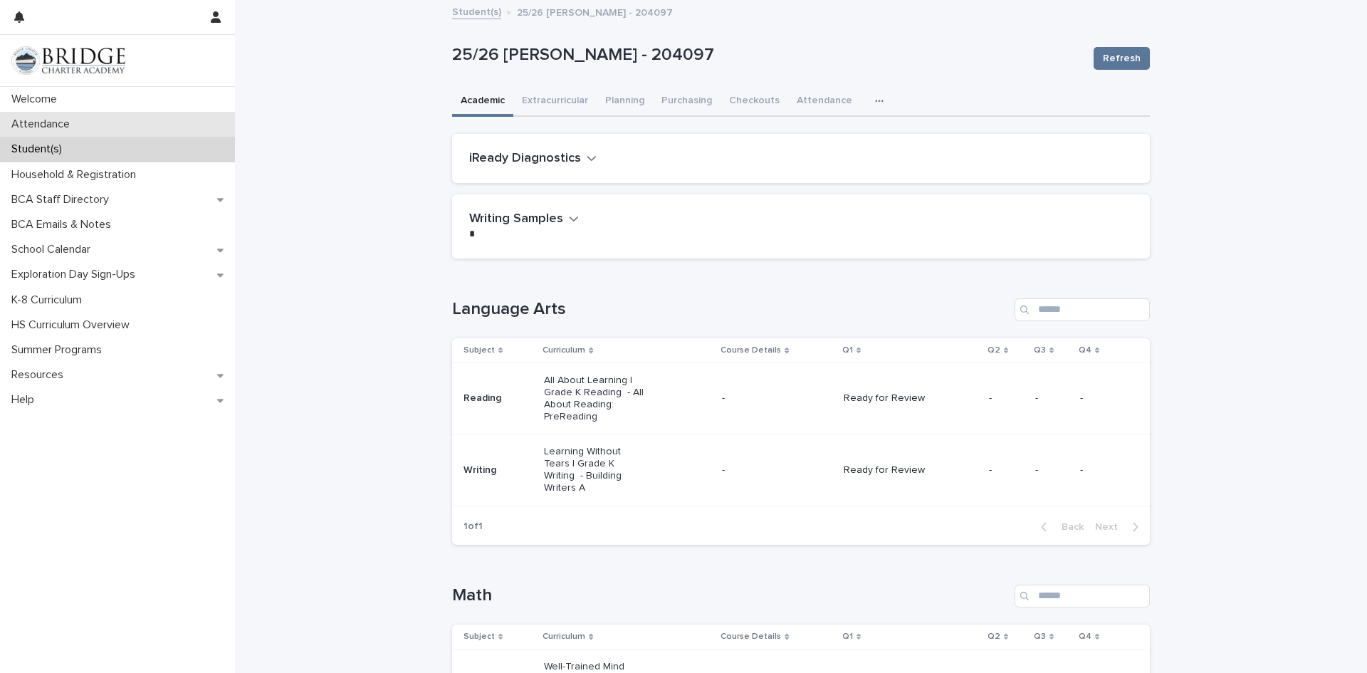
click at [165, 124] on div "Attendance" at bounding box center [117, 124] width 235 height 25
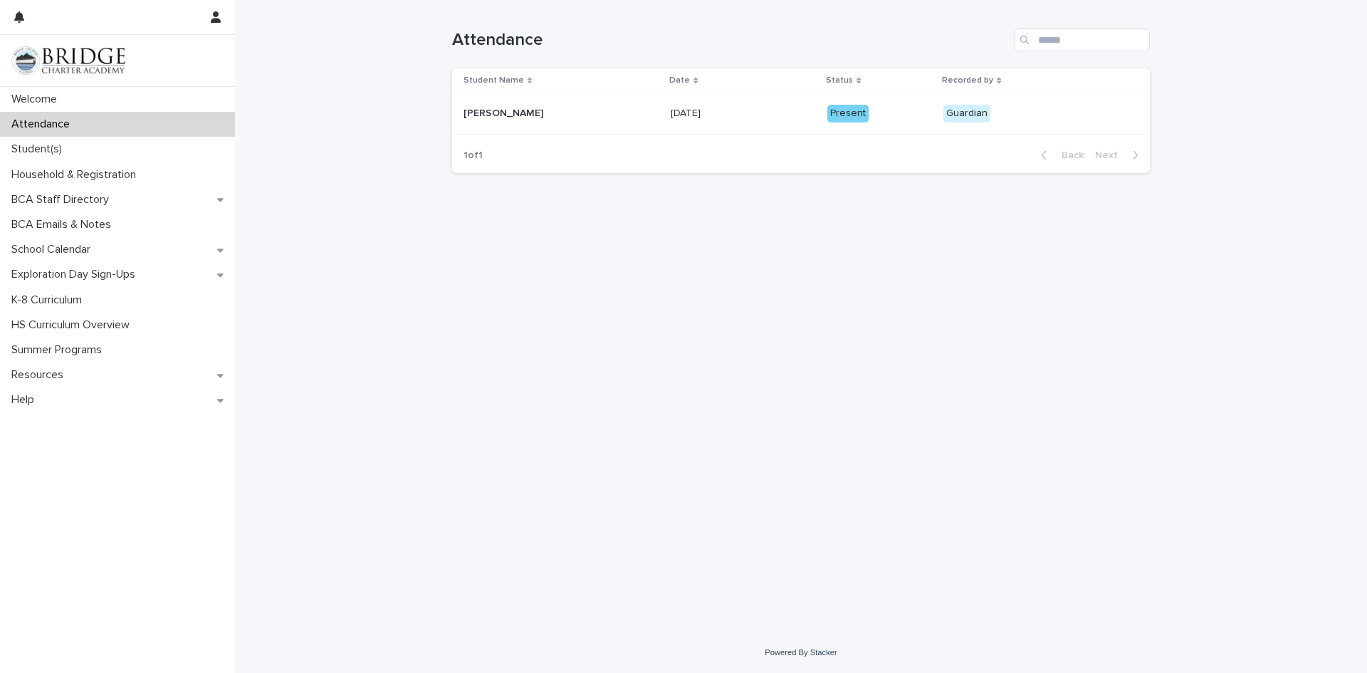
click at [940, 124] on td "Guardian" at bounding box center [1013, 113] width 150 height 41
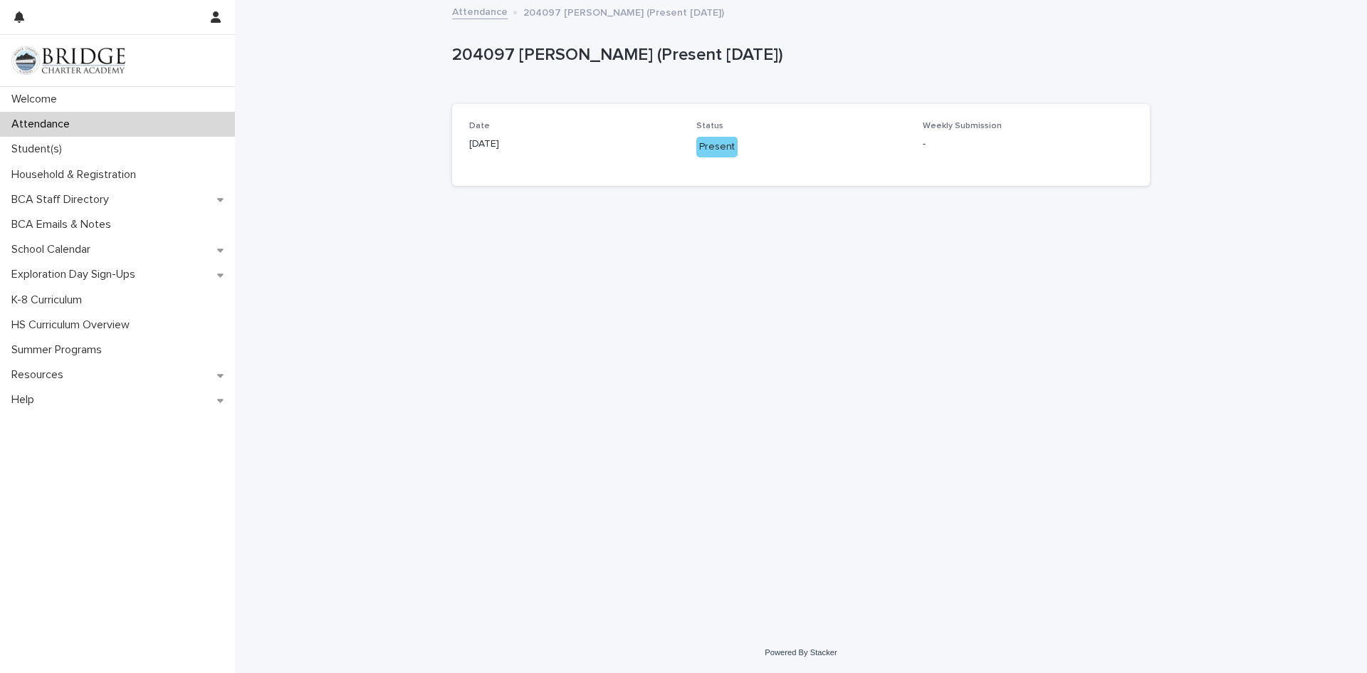
click at [938, 127] on span "Weekly Submission" at bounding box center [962, 126] width 79 height 9
click at [110, 145] on div "Student(s)" at bounding box center [117, 149] width 235 height 25
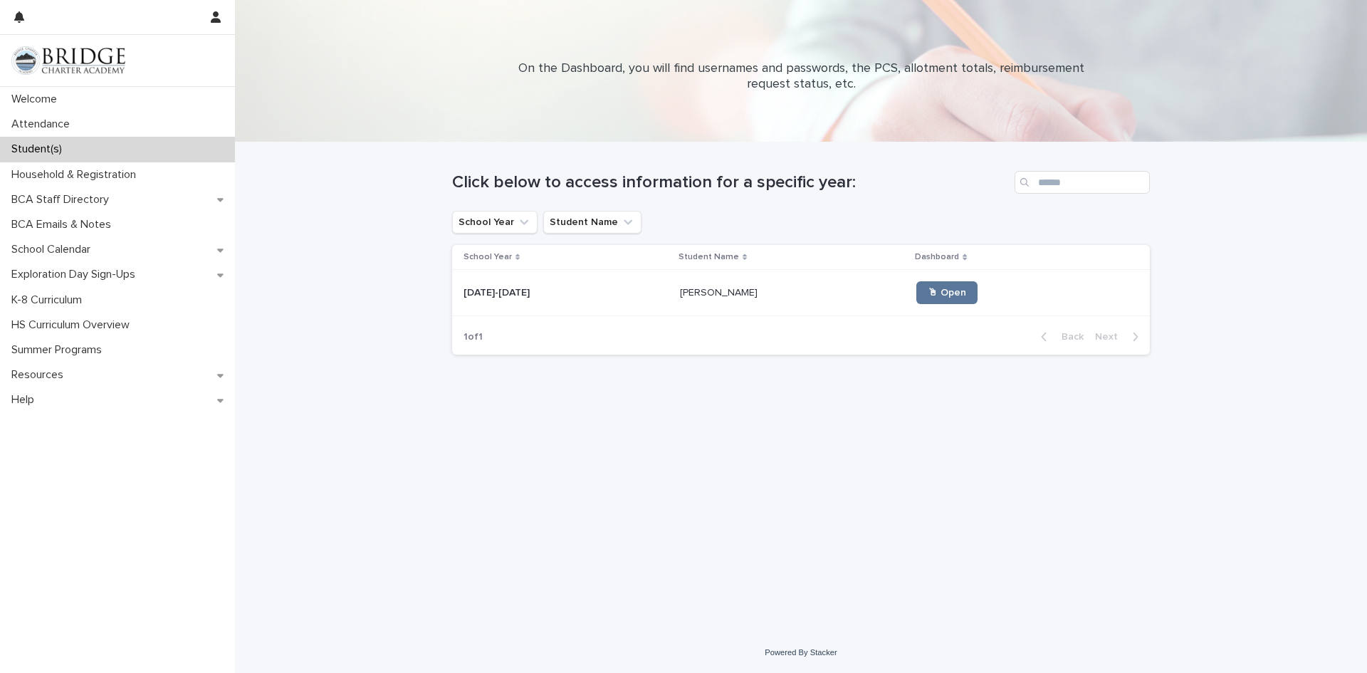
click at [607, 299] on div "[DATE]-[DATE] [DATE]-[DATE]" at bounding box center [566, 292] width 205 height 23
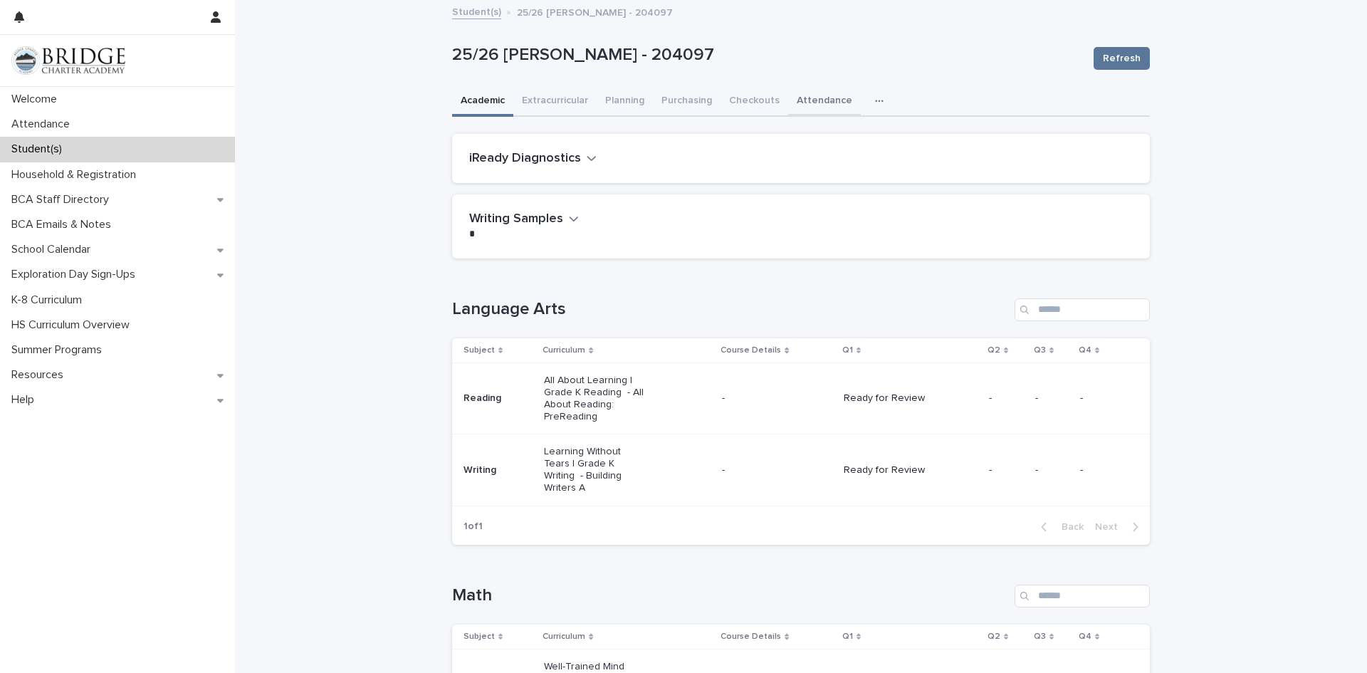
click at [807, 106] on button "Attendance" at bounding box center [824, 102] width 73 height 30
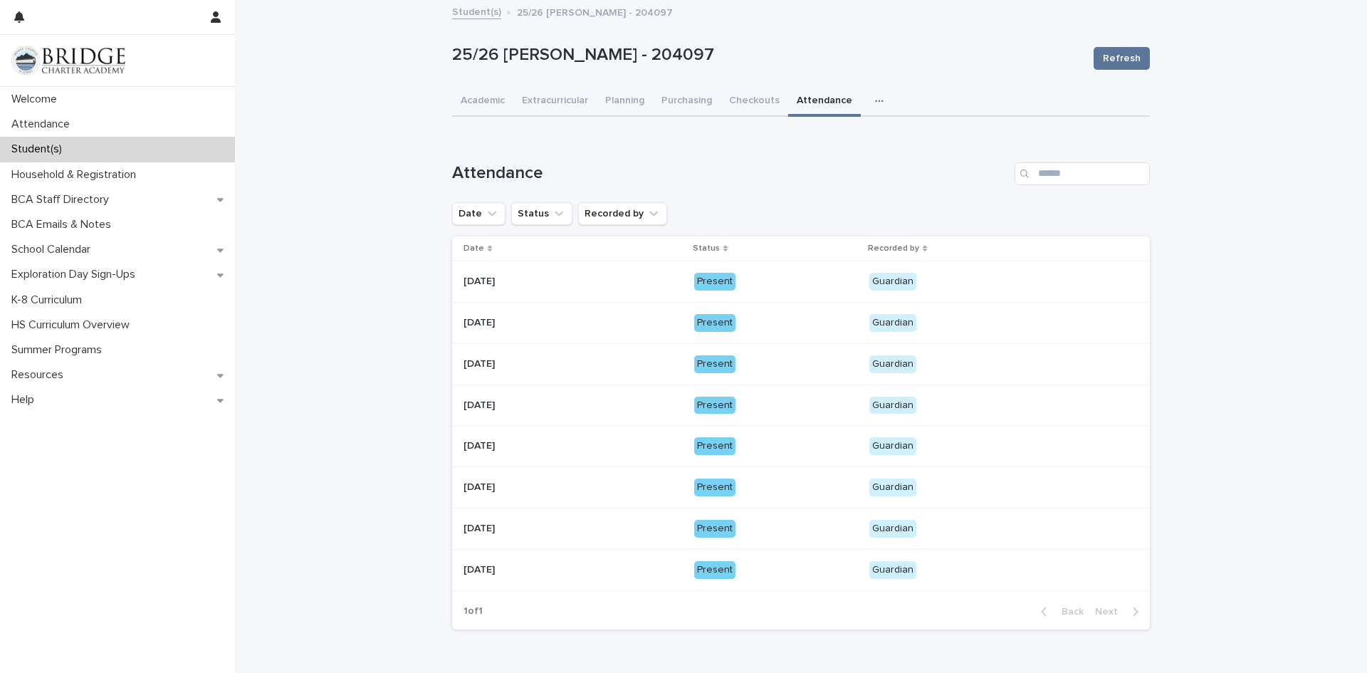
click at [745, 281] on p "Present" at bounding box center [776, 282] width 164 height 18
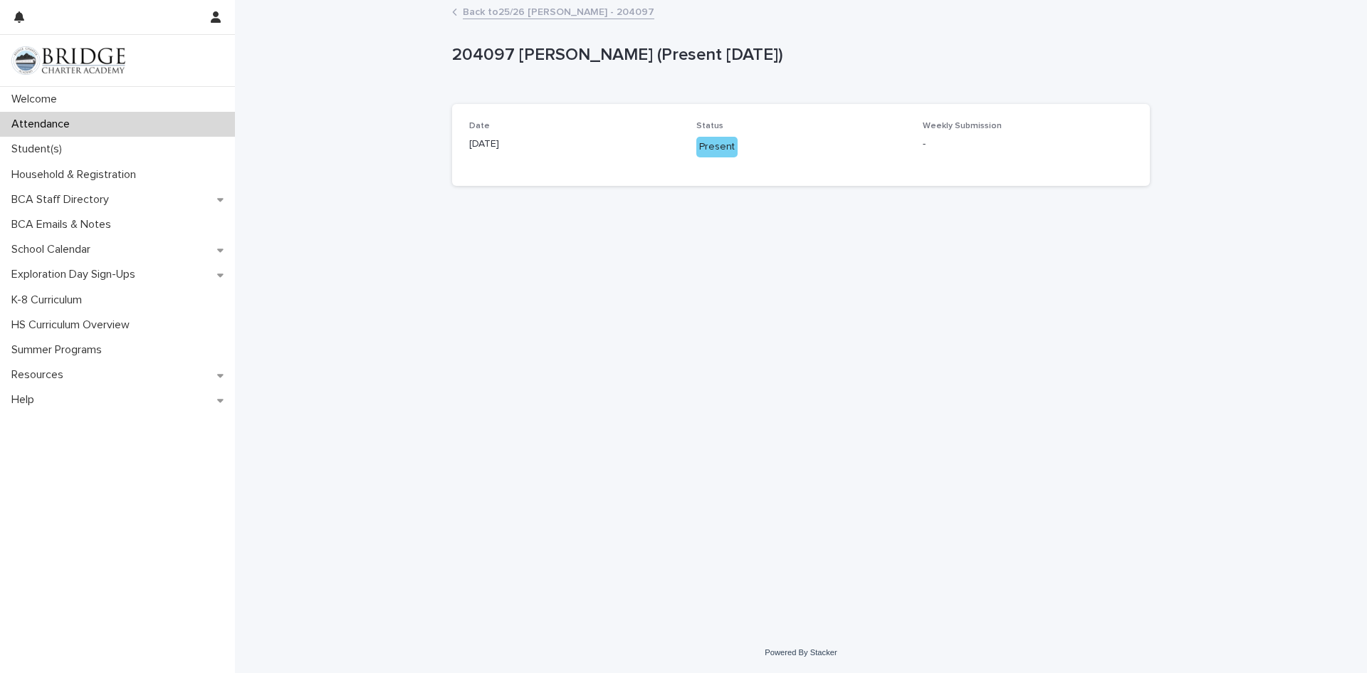
click at [696, 144] on div "Present" at bounding box center [716, 147] width 41 height 21
click at [784, 152] on p "Present" at bounding box center [801, 147] width 210 height 21
click at [515, 9] on link "Back to 25/26 [PERSON_NAME] - 204097" at bounding box center [559, 11] width 192 height 16
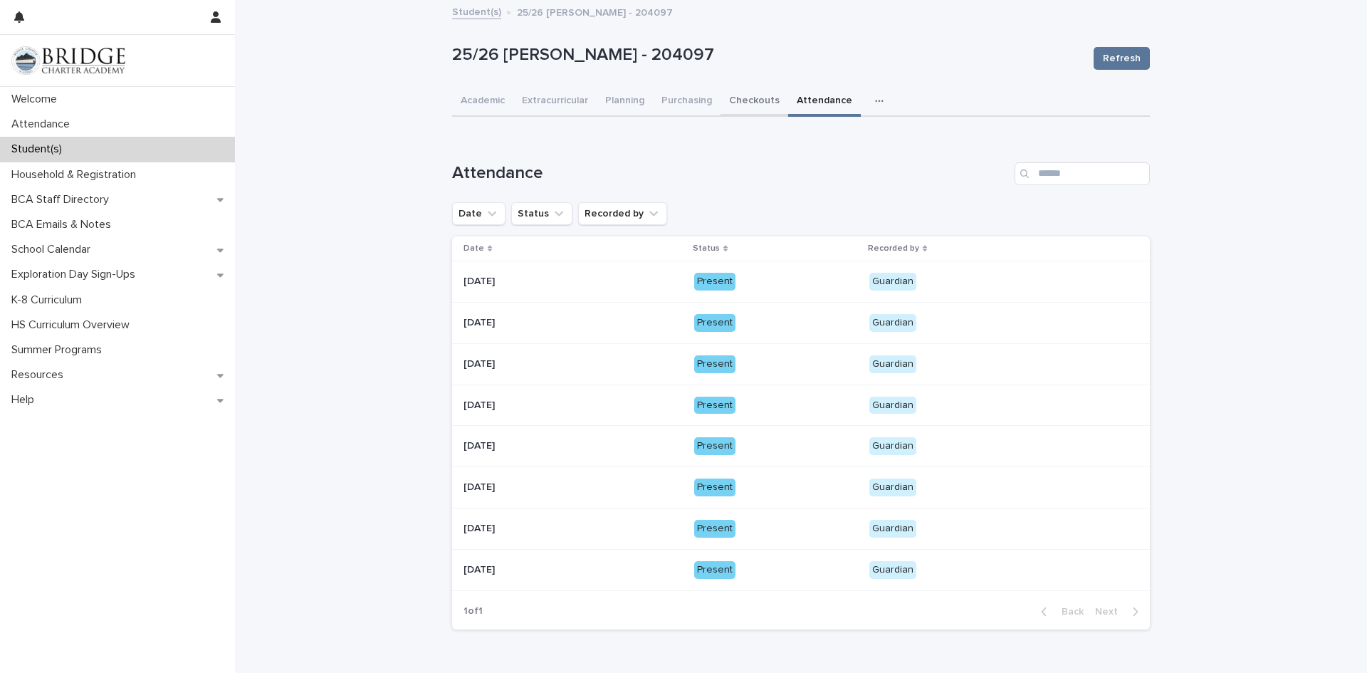
click at [745, 96] on button "Checkouts" at bounding box center [755, 102] width 68 height 30
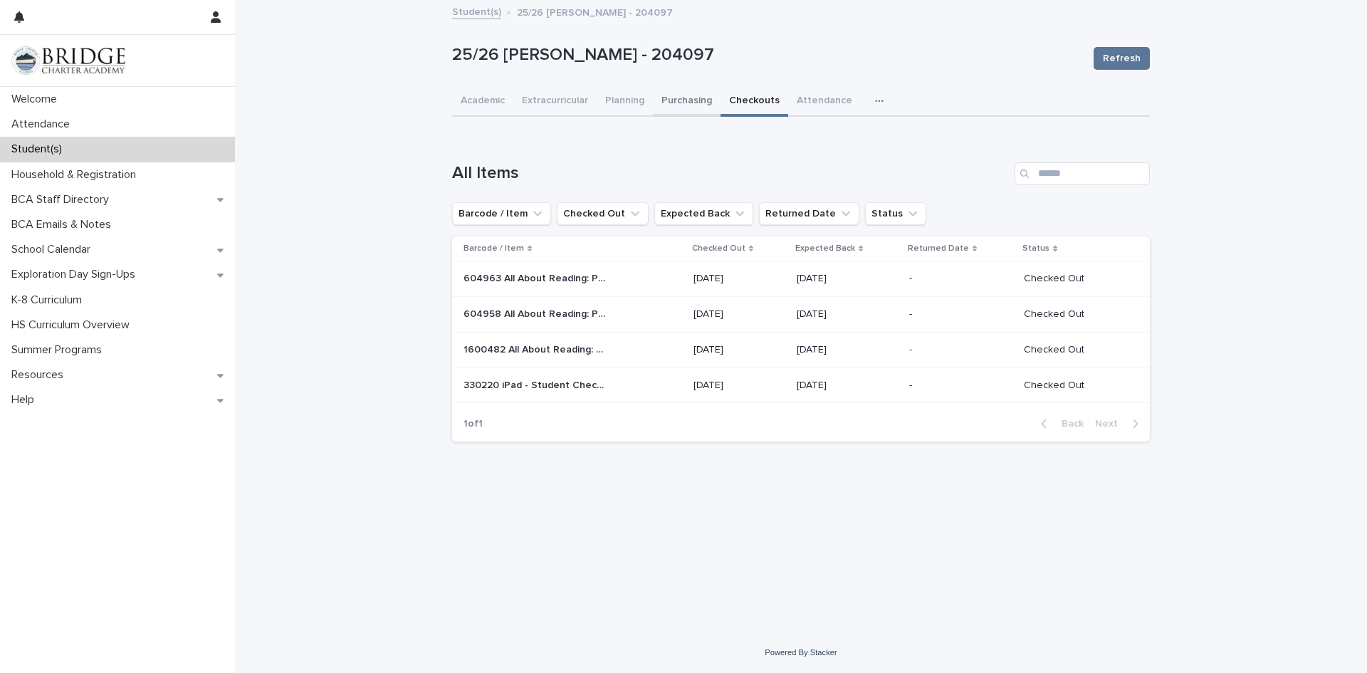
click at [703, 104] on button "Purchasing" at bounding box center [687, 102] width 68 height 30
